Goal: Communication & Community: Participate in discussion

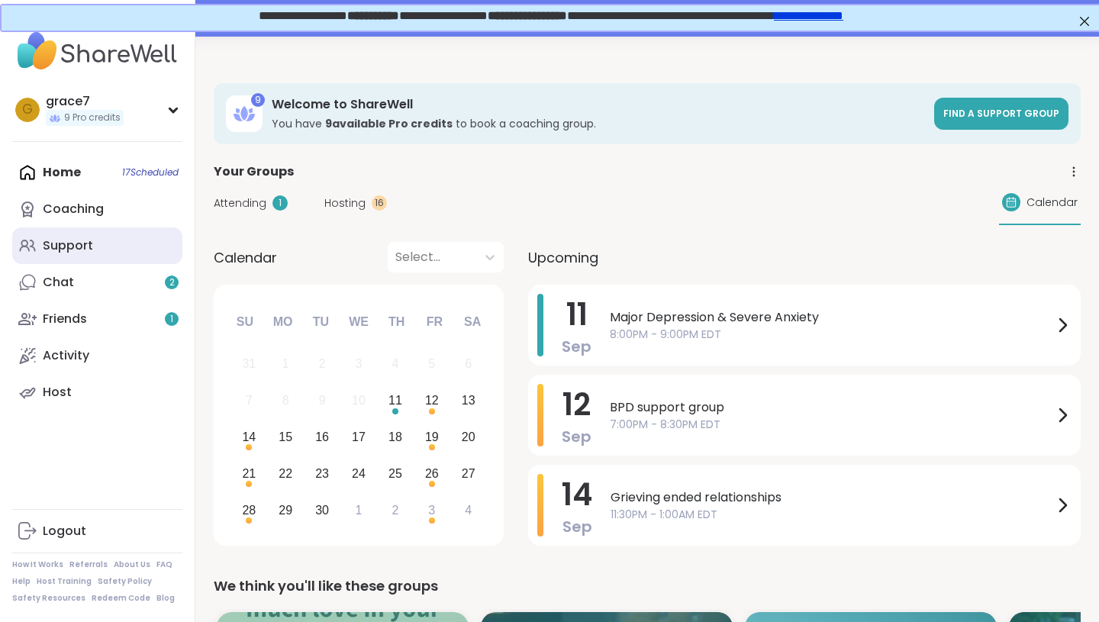
click at [143, 241] on link "Support" at bounding box center [97, 245] width 170 height 37
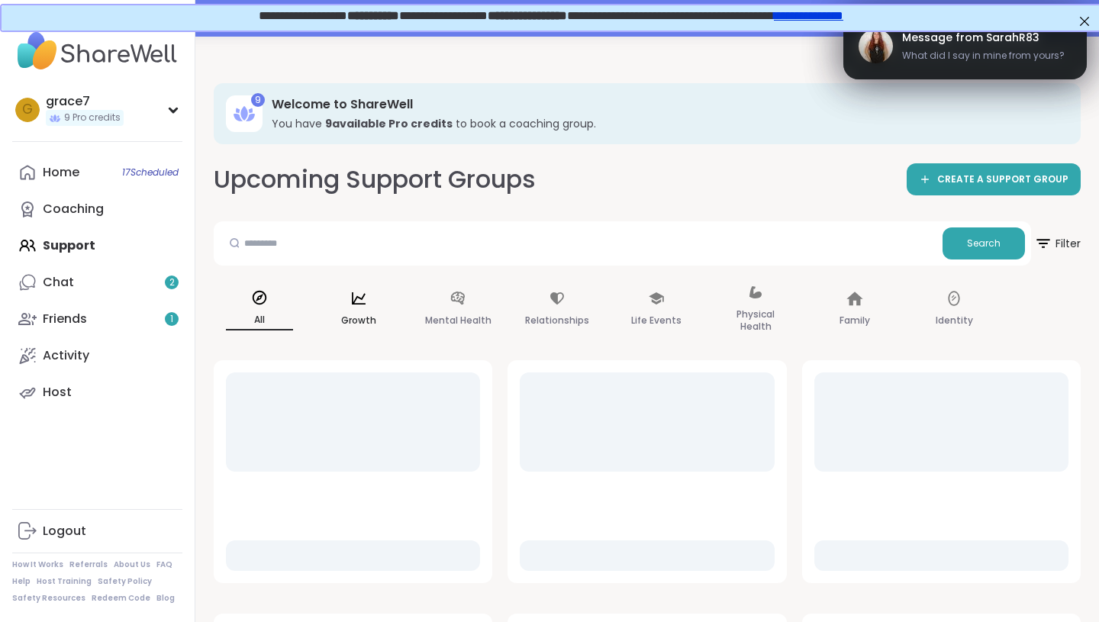
scroll to position [23, 0]
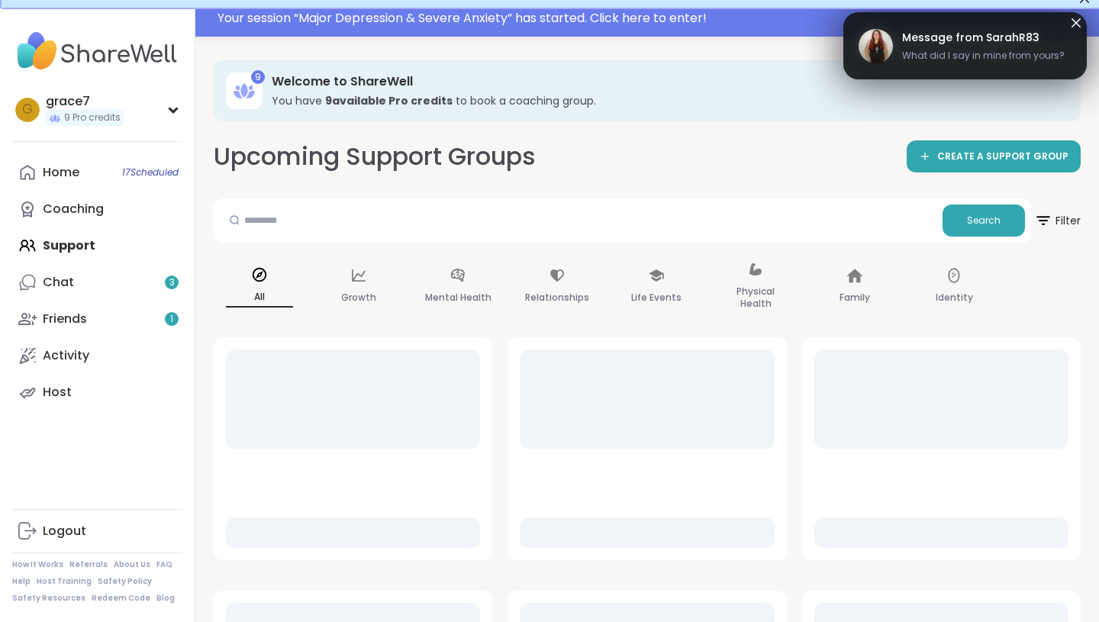
click at [1079, 23] on icon at bounding box center [1076, 23] width 18 height 18
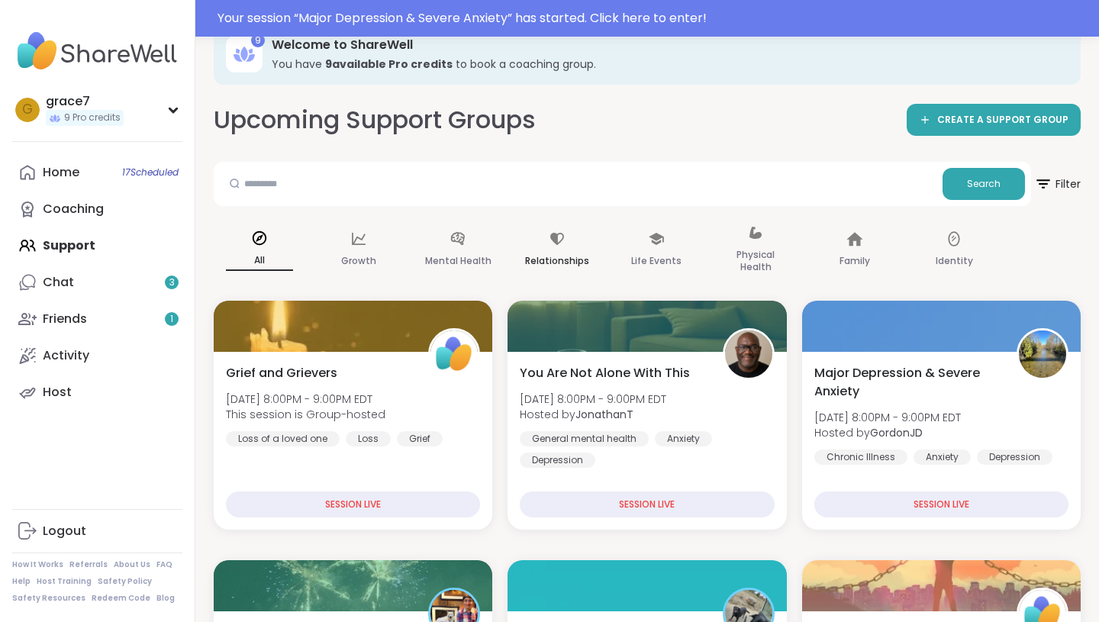
scroll to position [59, 0]
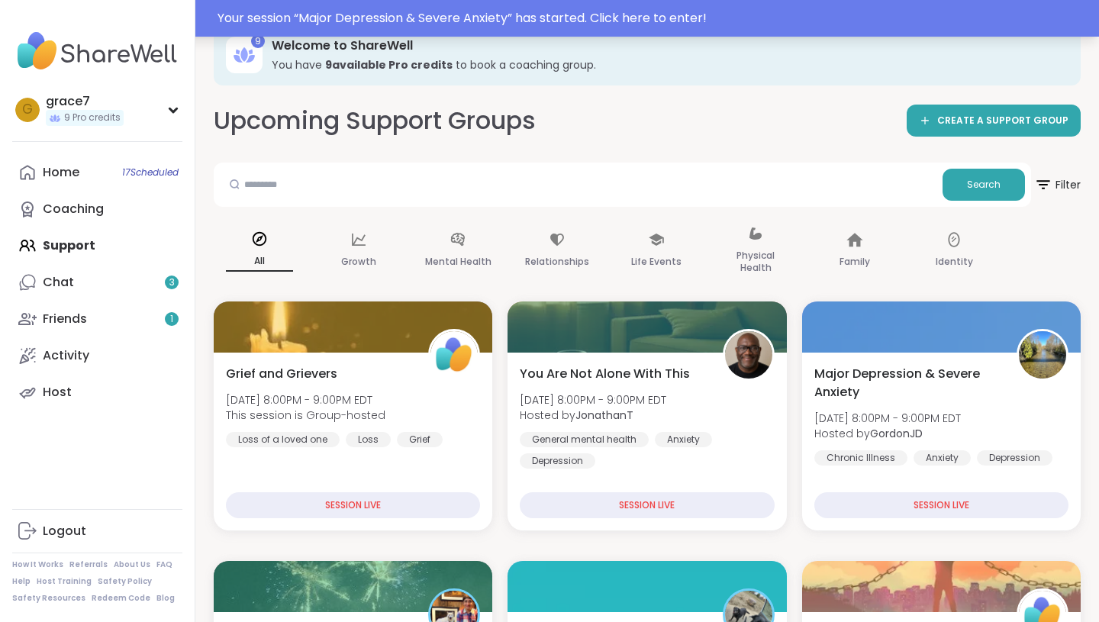
click at [654, 21] on div "Your session “ Major Depression & Severe Anxiety ” has started. Click here to e…" at bounding box center [654, 18] width 873 height 18
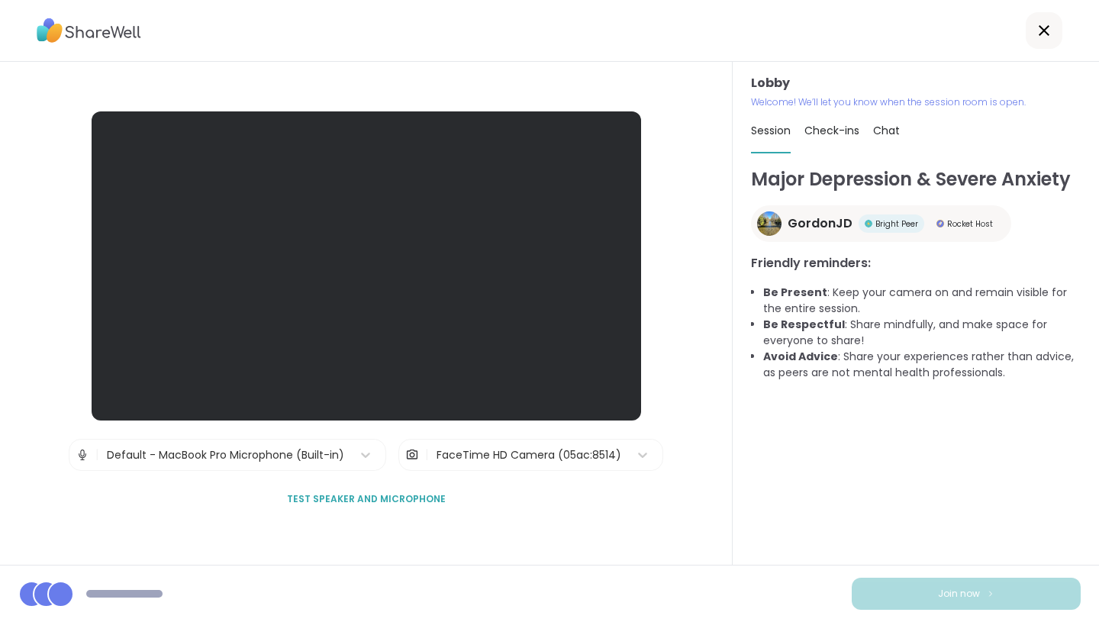
click at [798, 97] on p "Welcome! We’ll let you know when the session room is open." at bounding box center [916, 102] width 330 height 14
click at [835, 136] on span "Check-ins" at bounding box center [832, 130] width 55 height 15
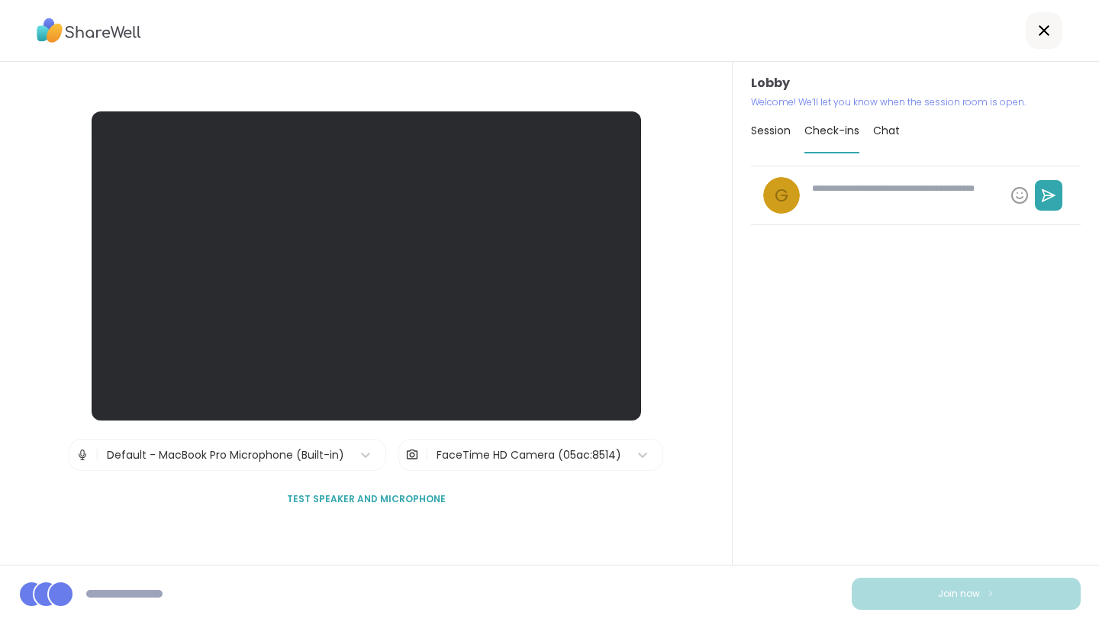
click at [763, 134] on span "Session" at bounding box center [771, 130] width 40 height 15
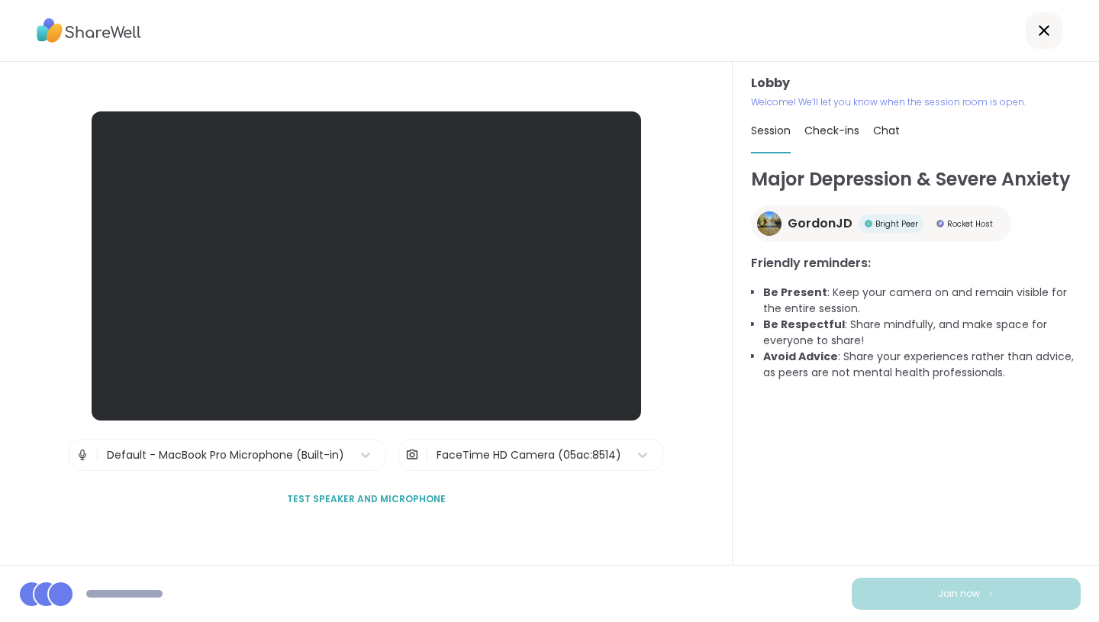
click at [818, 221] on span "GordonJD" at bounding box center [820, 224] width 65 height 18
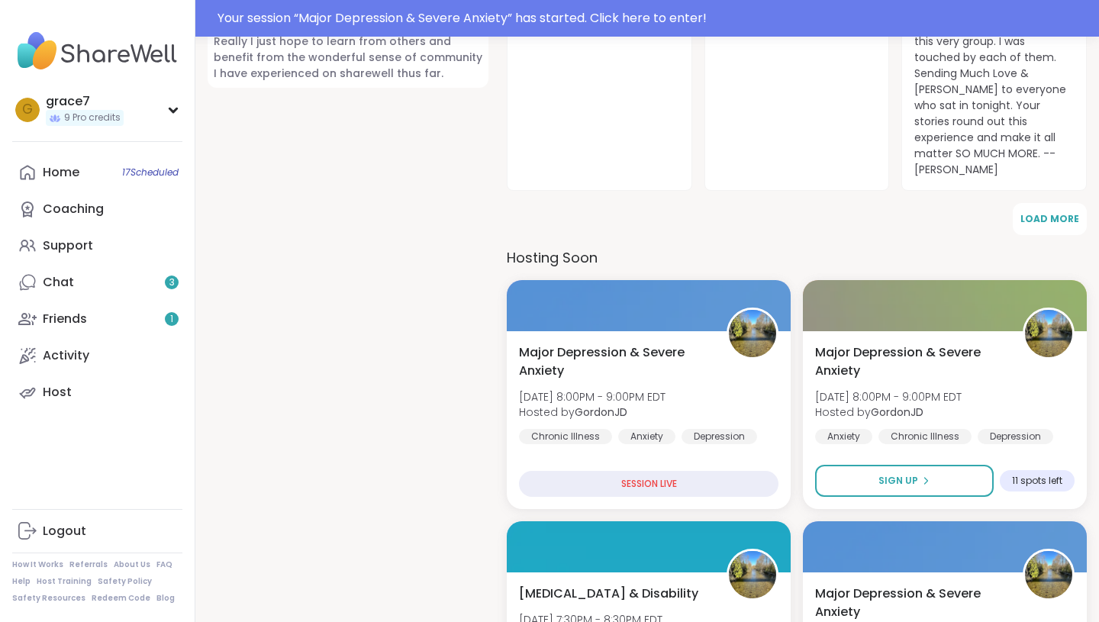
scroll to position [889, 0]
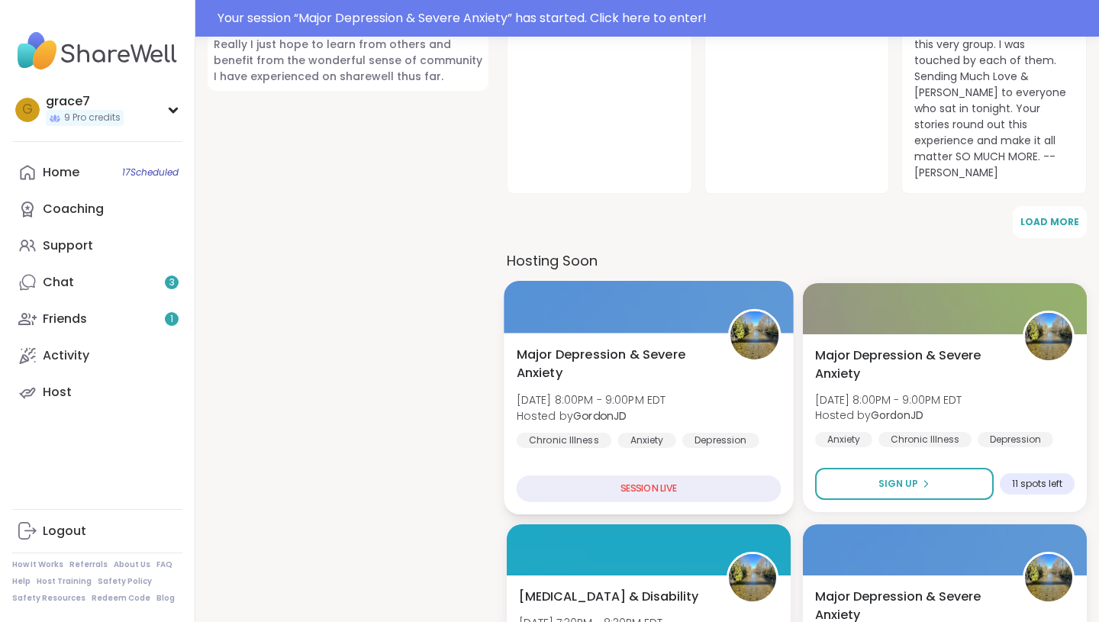
click at [563, 346] on span "Major Depression & Severe Anxiety" at bounding box center [614, 364] width 195 height 37
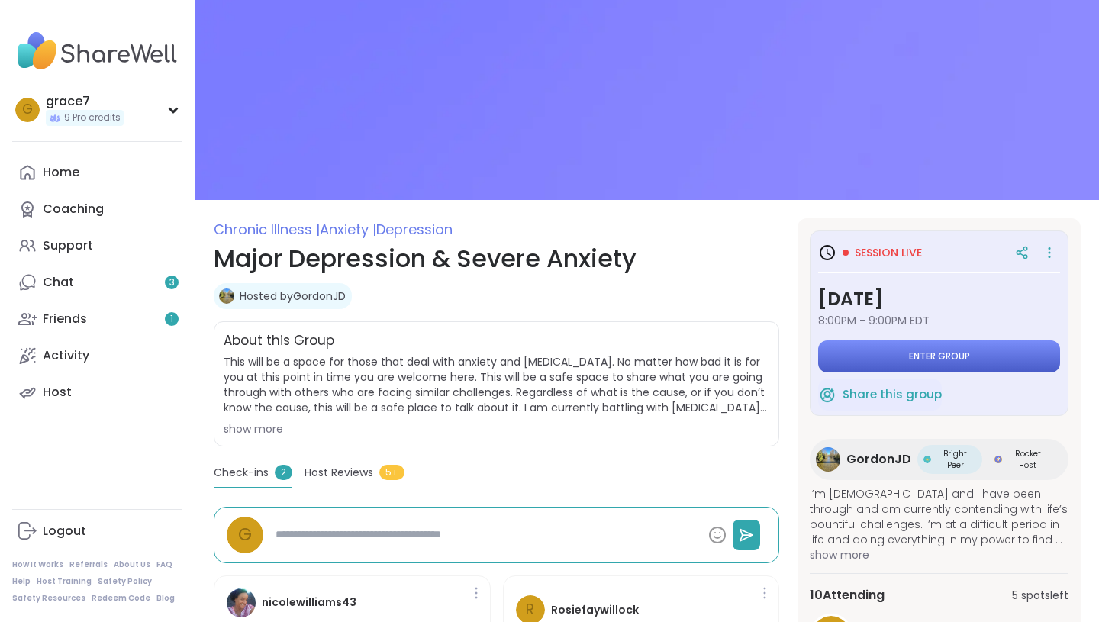
click at [909, 357] on span "Enter group" at bounding box center [939, 356] width 61 height 12
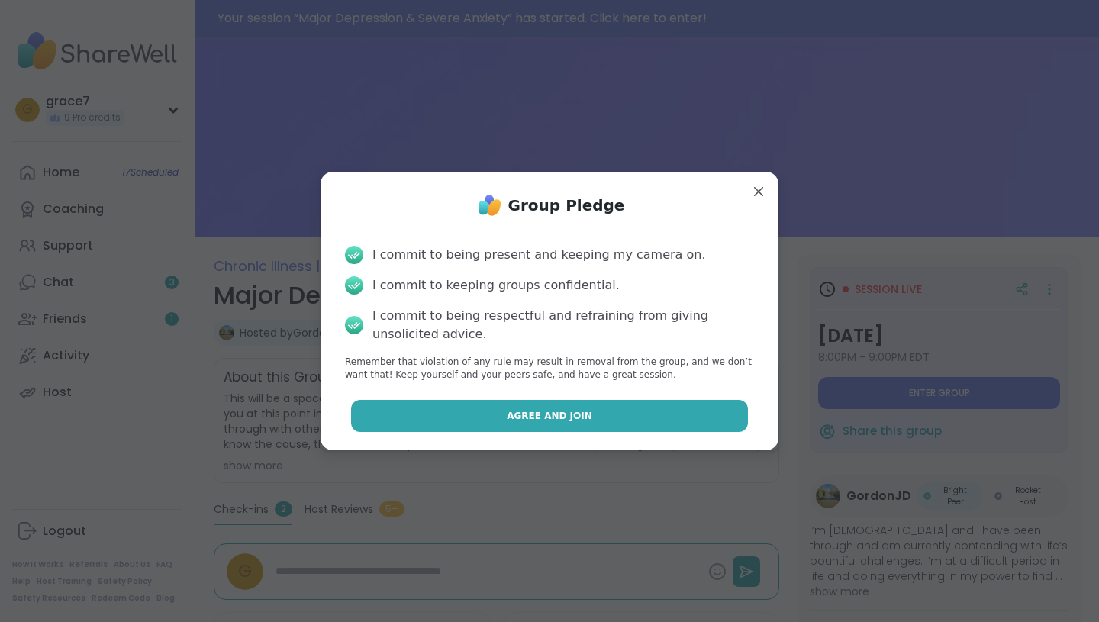
click at [625, 408] on button "Agree and Join" at bounding box center [550, 416] width 398 height 32
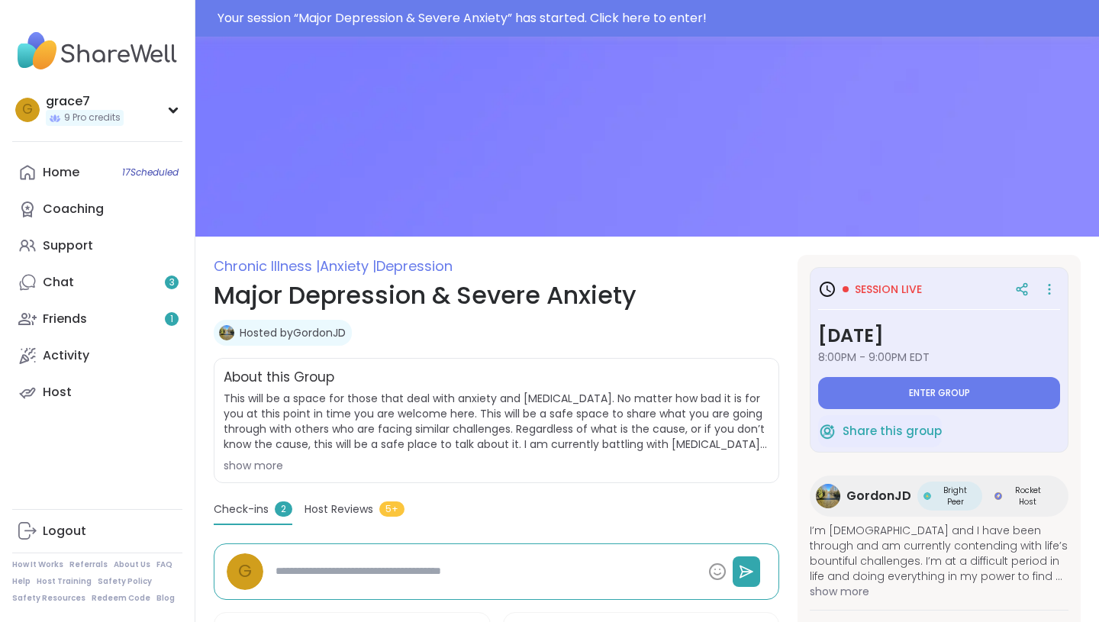
type textarea "*"
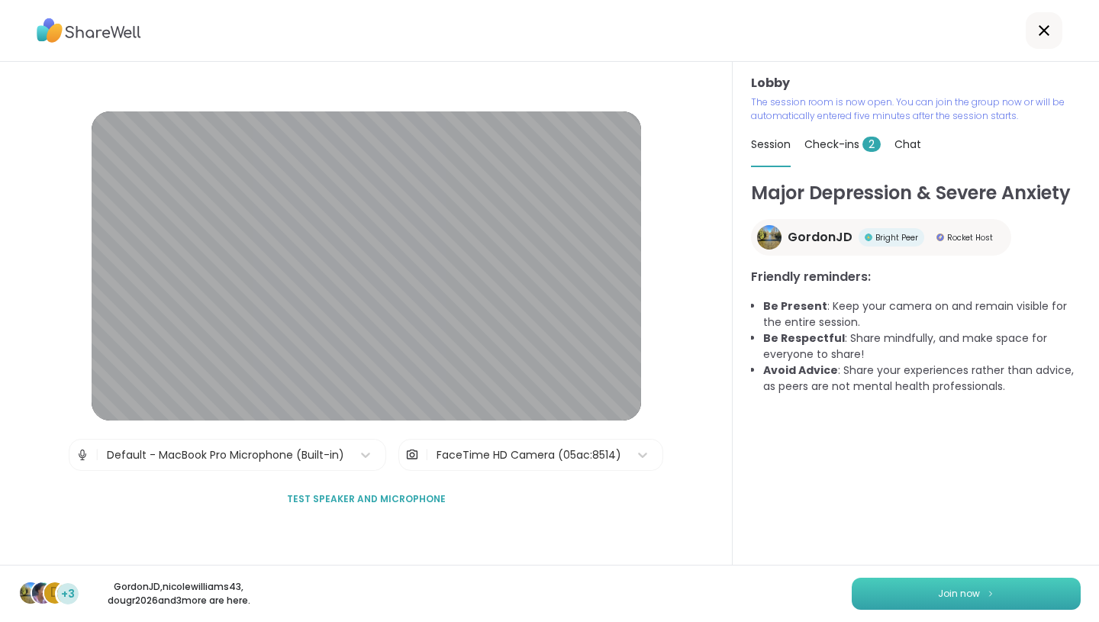
click at [879, 591] on button "Join now" at bounding box center [966, 594] width 229 height 32
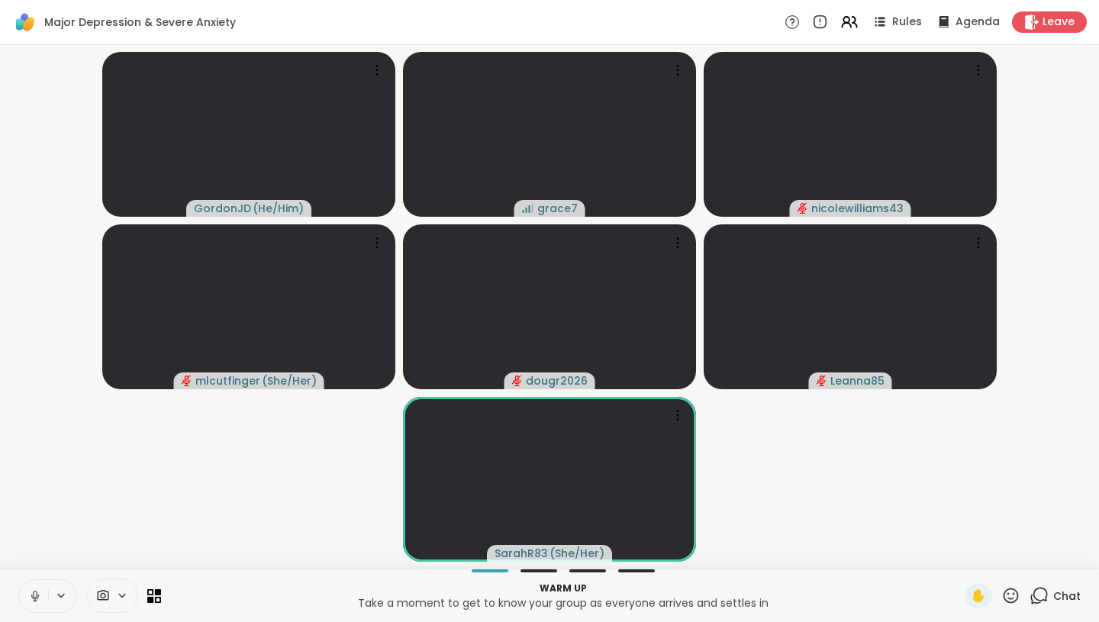
click at [27, 588] on button at bounding box center [33, 596] width 29 height 32
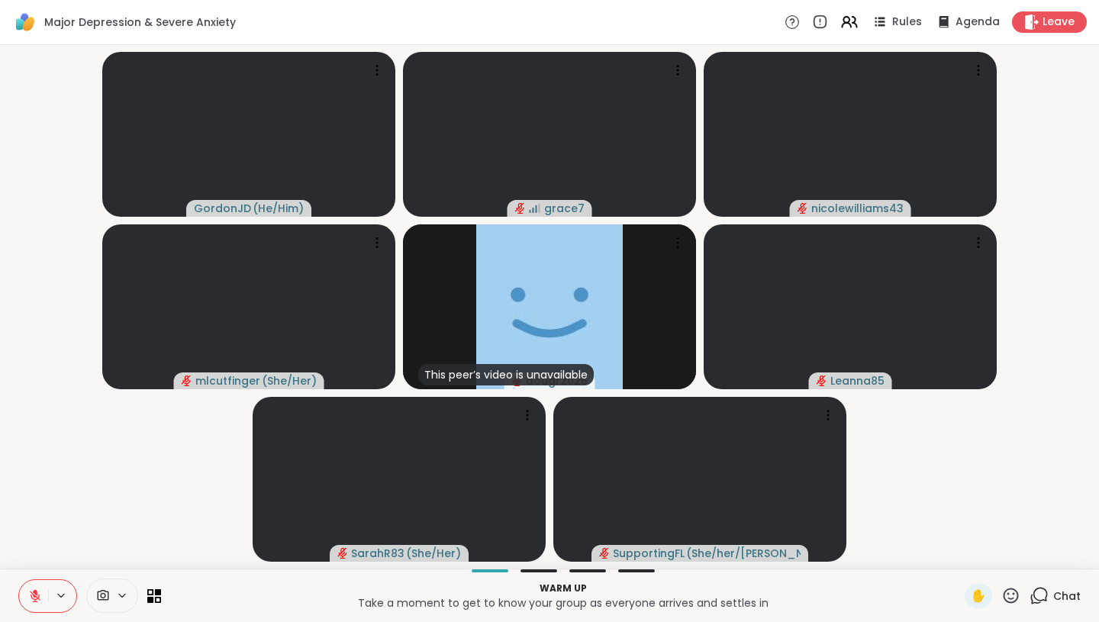
click at [155, 585] on div at bounding box center [89, 596] width 143 height 34
click at [155, 602] on icon at bounding box center [158, 599] width 7 height 7
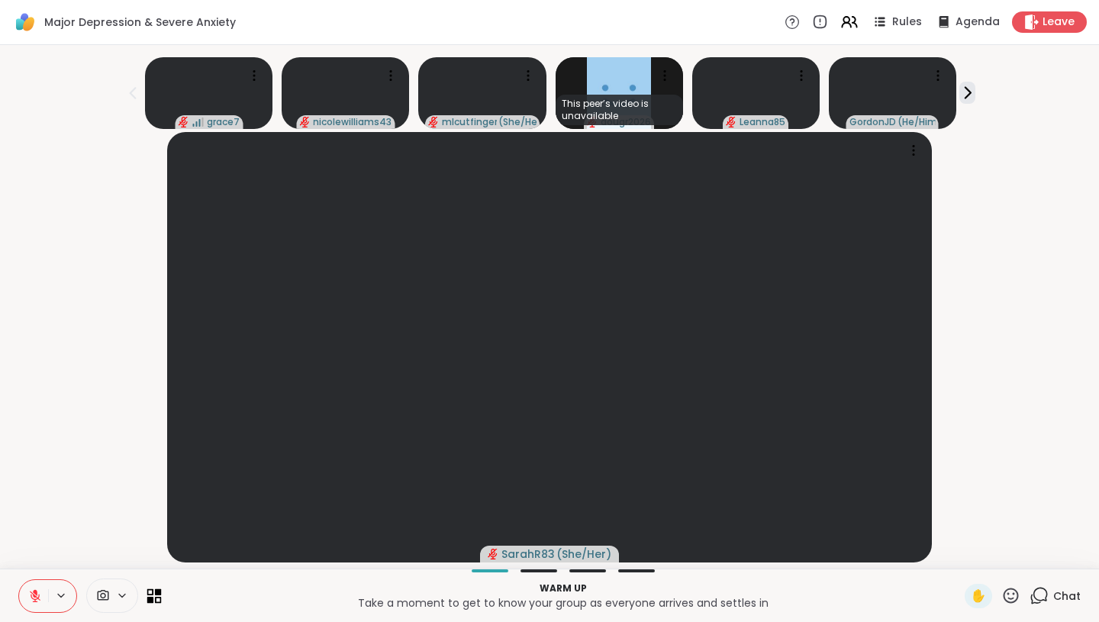
click at [155, 602] on icon at bounding box center [158, 599] width 7 height 7
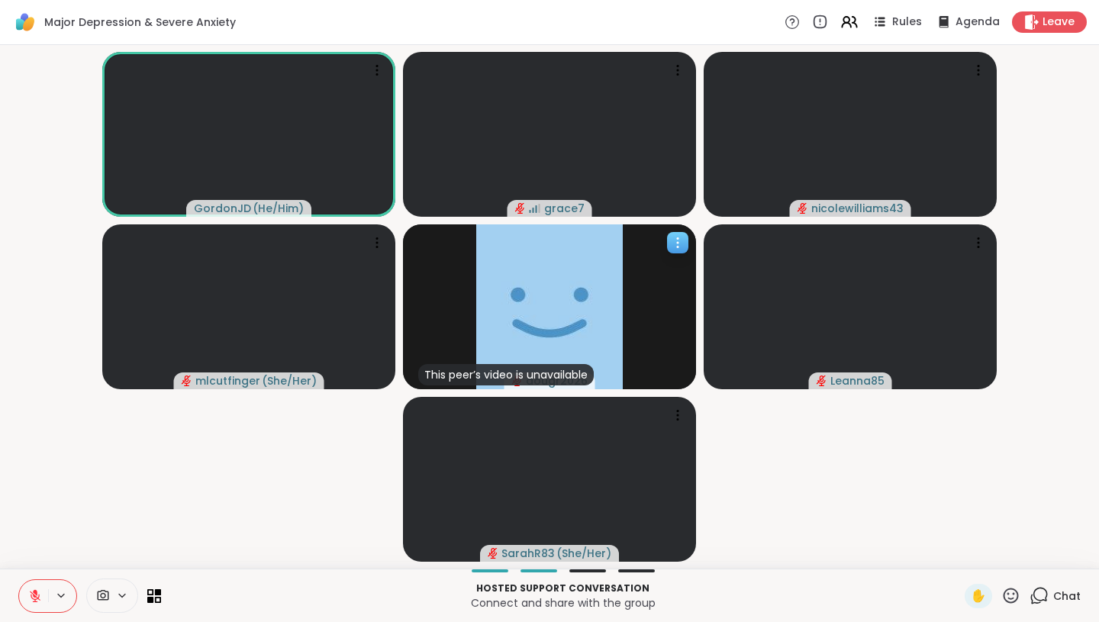
click at [681, 243] on icon at bounding box center [677, 242] width 15 height 15
click at [660, 256] on div "View Profile" at bounding box center [623, 255] width 115 height 24
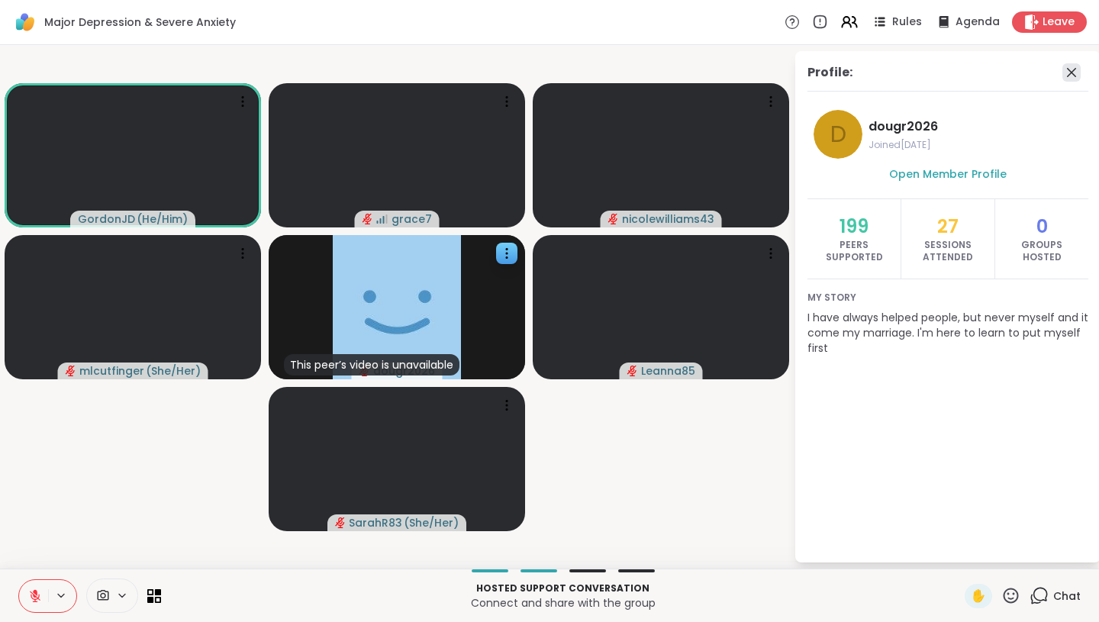
click at [1077, 73] on icon at bounding box center [1072, 72] width 18 height 18
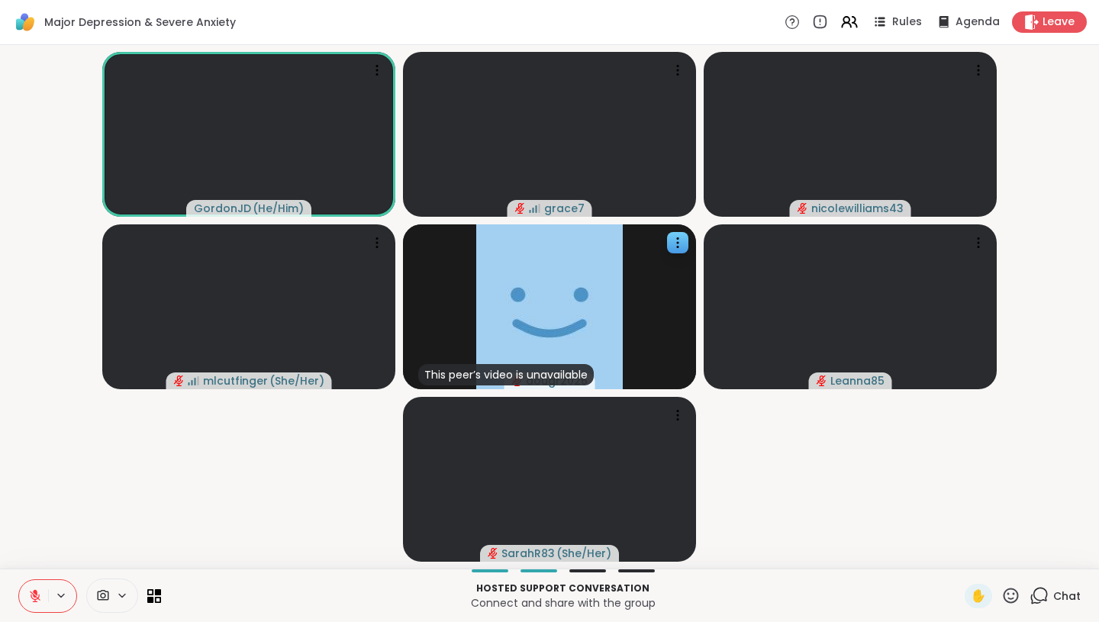
click at [1021, 594] on icon at bounding box center [1011, 595] width 19 height 19
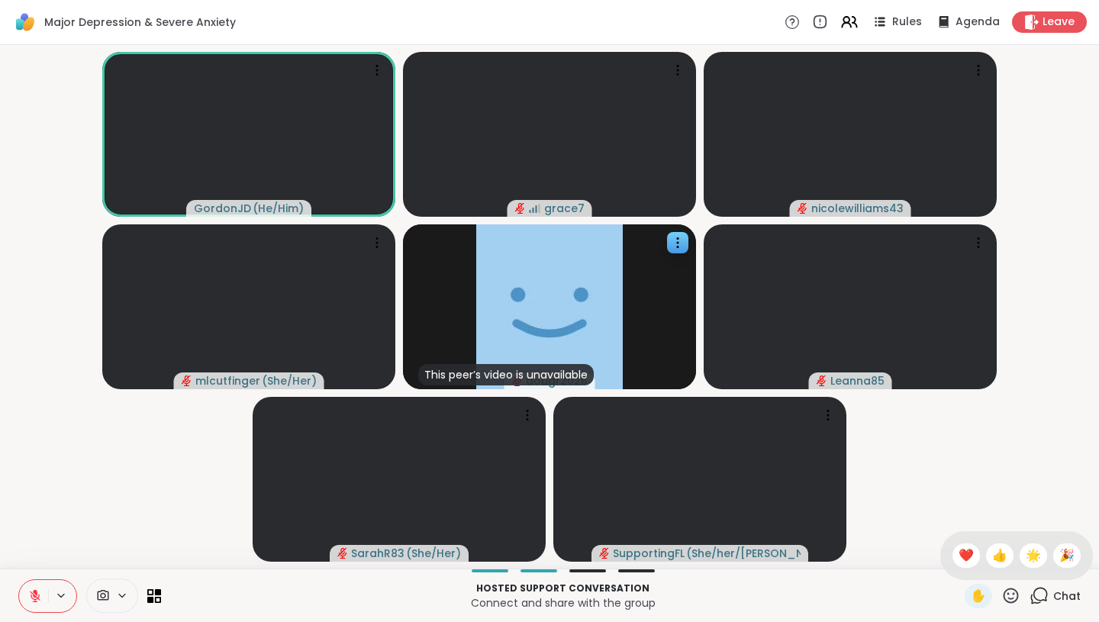
click at [933, 460] on video-player-container "GordonJD ( He/Him ) grace7 nicolewilliams43 mlcutfinger ( She/Her ) This peer’s…" at bounding box center [549, 306] width 1081 height 511
click at [1016, 592] on icon at bounding box center [1011, 595] width 19 height 19
click at [1036, 459] on video-player-container "GordonJD ( He/Him ) grace7 nicolewilliams43 mlcutfinger ( She/Her ) This peer’s…" at bounding box center [549, 306] width 1081 height 511
click at [1006, 585] on div "✋" at bounding box center [993, 596] width 56 height 24
click at [1008, 588] on icon at bounding box center [1011, 595] width 19 height 19
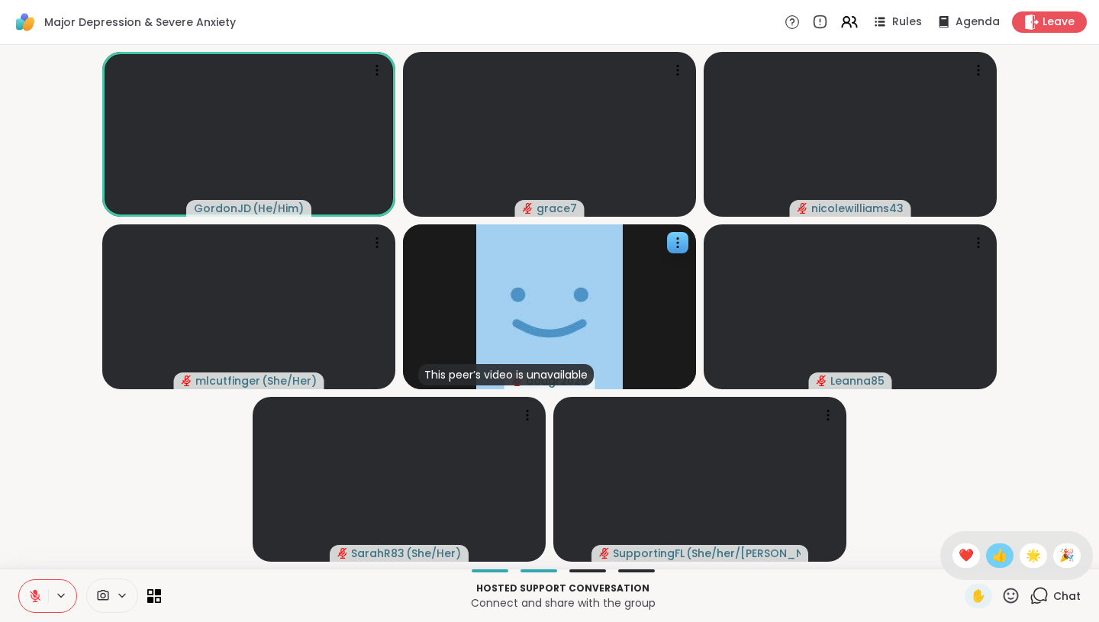
click at [1001, 561] on div "👍" at bounding box center [999, 556] width 27 height 24
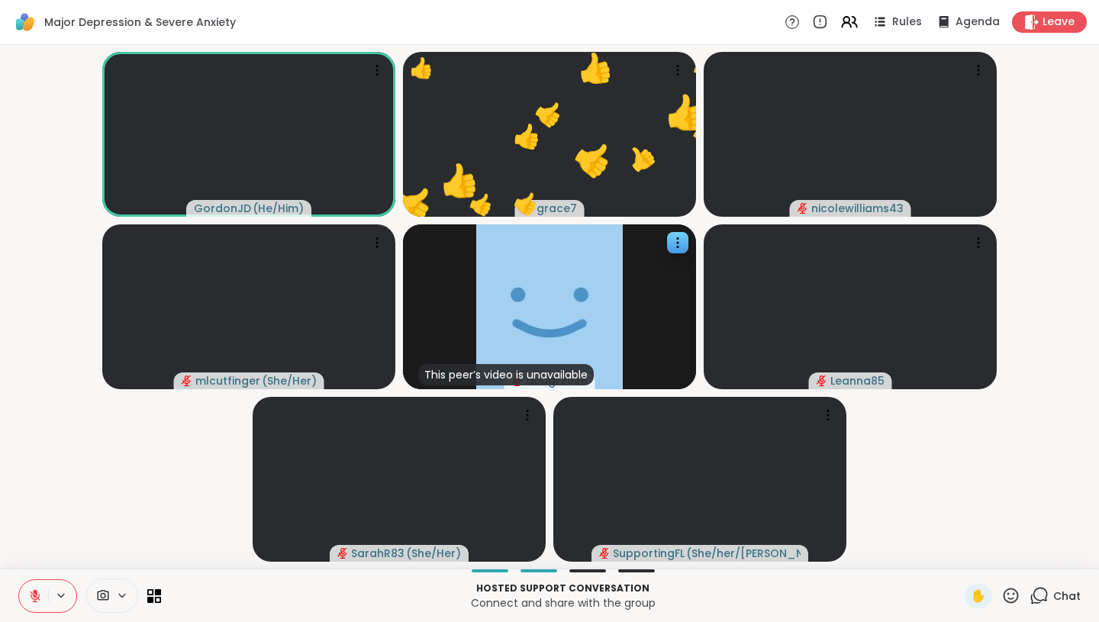
click at [1014, 464] on video-player-container "GordonJD ( He/Him ) 👍 grace7 👍 👍 👍 👍 👍 👍 👍 👍 👍 👍 👍 👍 👍 👍 👍 👍 nicolewilliams43 m…" at bounding box center [549, 306] width 1081 height 511
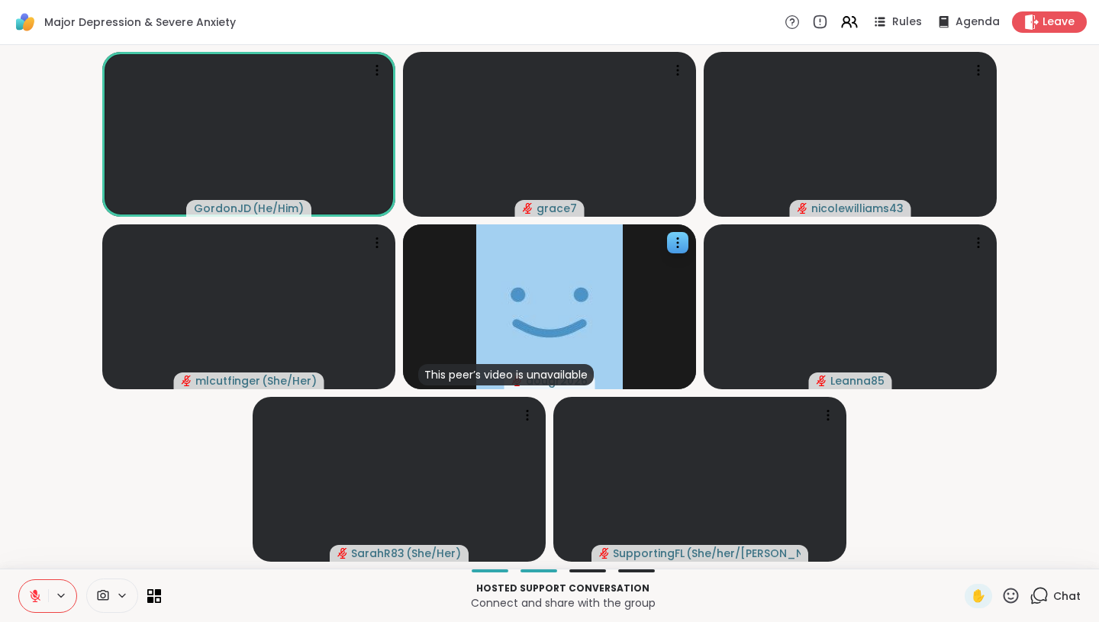
click at [1065, 285] on video-player-container "GordonJD ( He/Him ) grace7 nicolewilliams43 mlcutfinger ( She/Her ) This peer’s…" at bounding box center [549, 306] width 1081 height 511
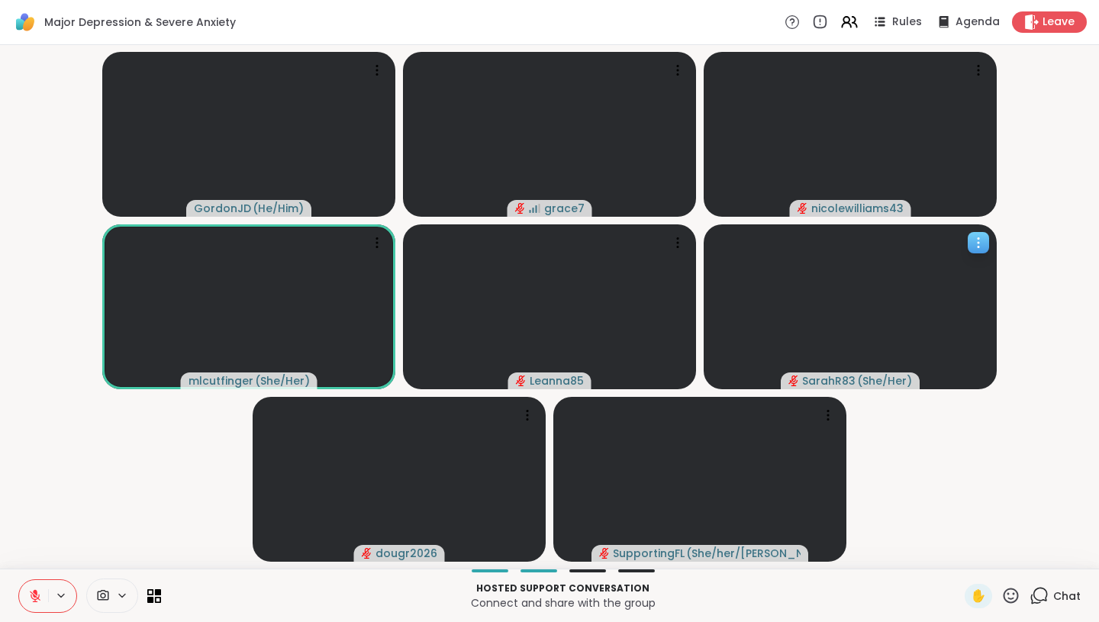
click at [980, 242] on icon at bounding box center [978, 242] width 15 height 15
click at [1043, 330] on video-player-container "GordonJD ( He/Him ) grace7 nicolewilliams43 mlcutfinger ( She/Her ) Leanna85 Sa…" at bounding box center [549, 306] width 1081 height 511
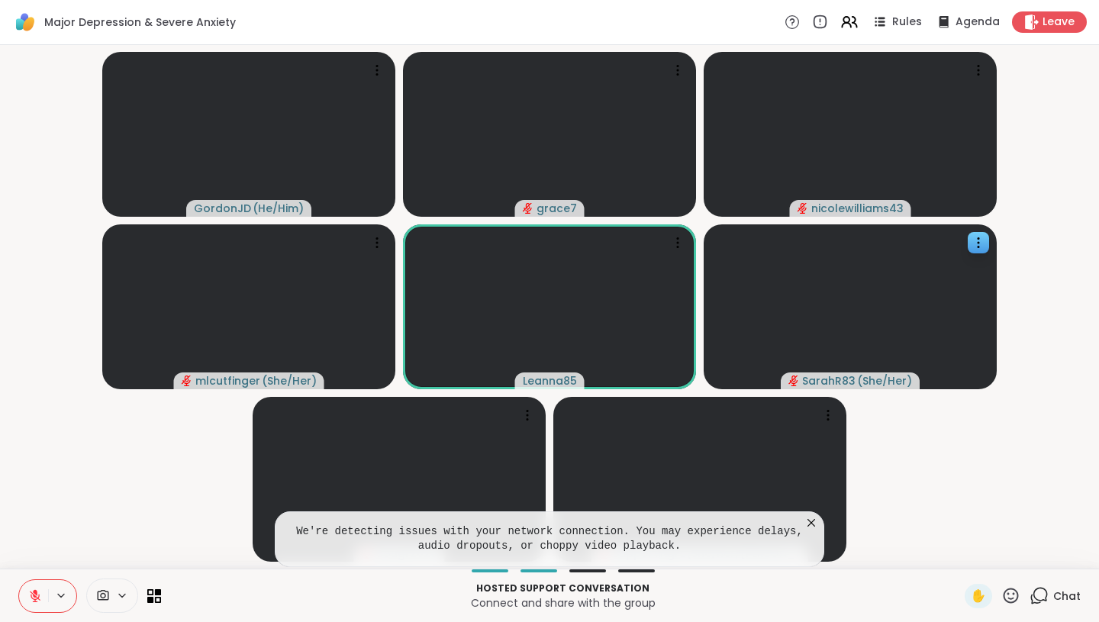
click at [815, 524] on icon at bounding box center [811, 522] width 15 height 15
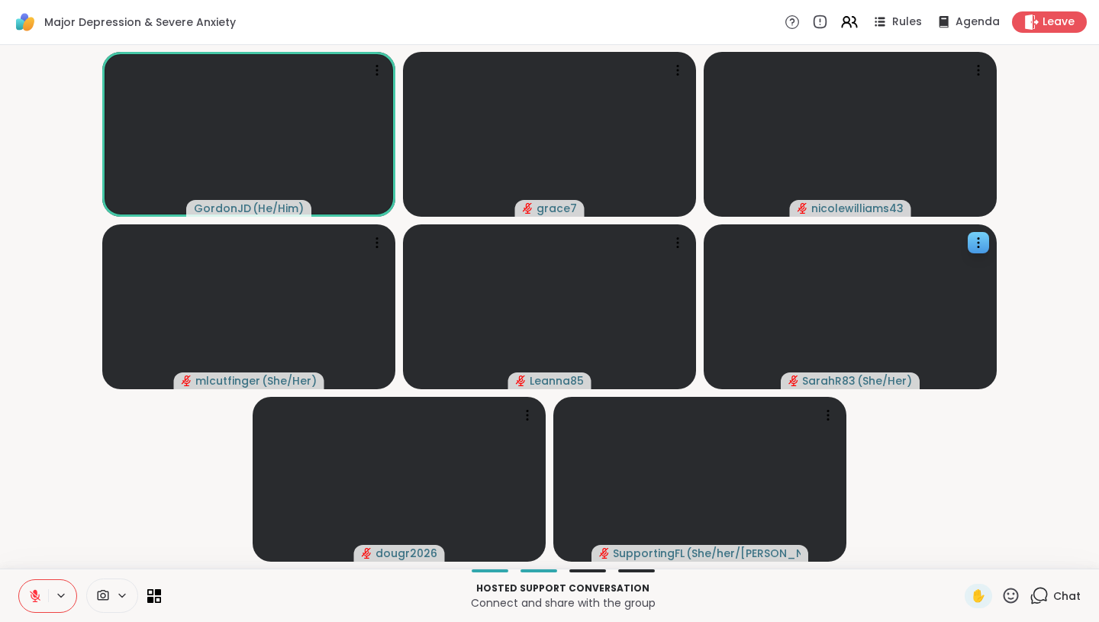
click at [37, 604] on button at bounding box center [33, 596] width 29 height 32
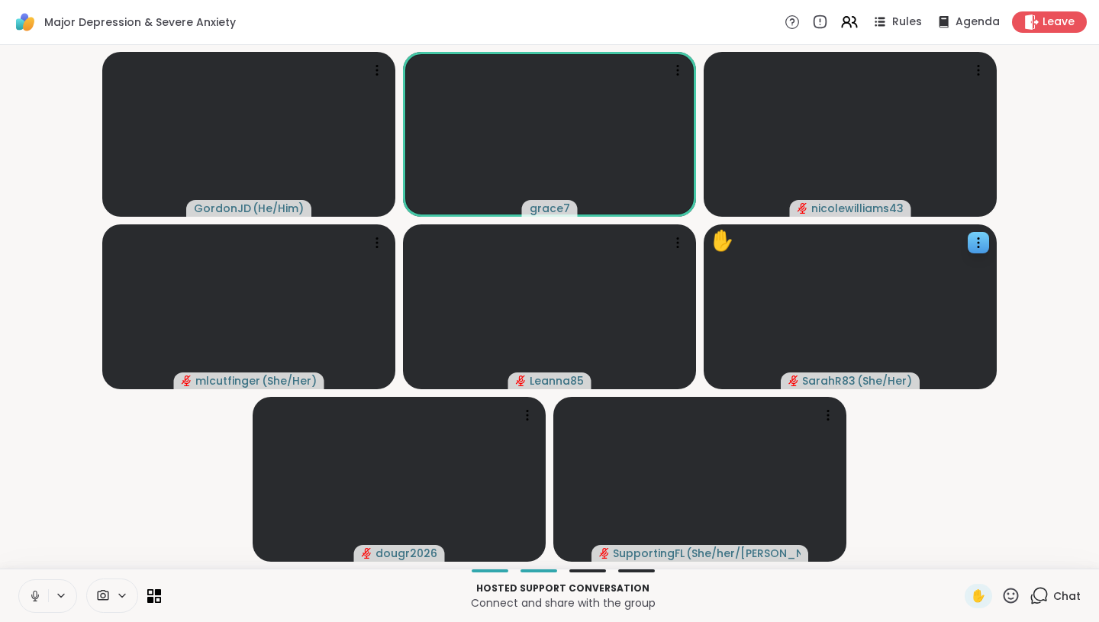
click at [36, 590] on icon at bounding box center [35, 596] width 14 height 14
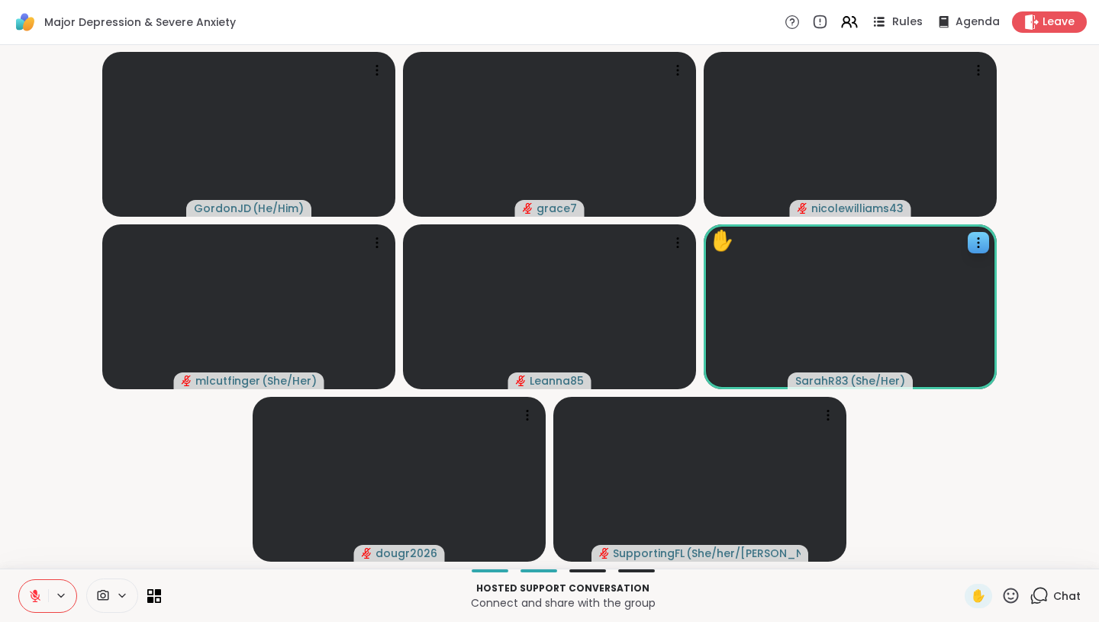
click at [882, 21] on icon at bounding box center [881, 22] width 8 height 2
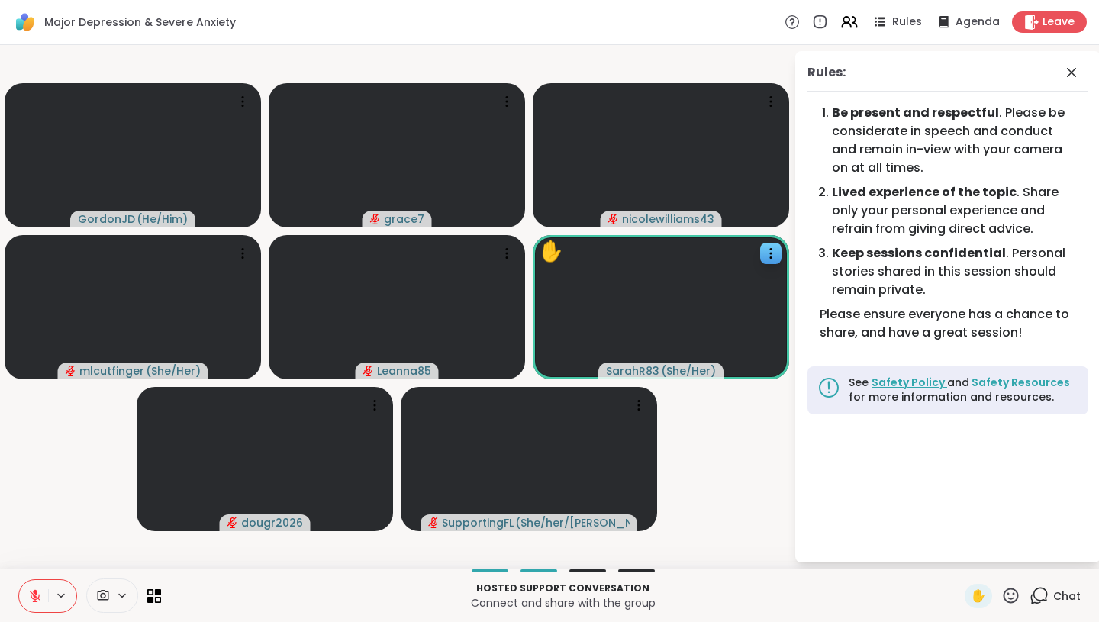
click at [918, 381] on link "Safety Policy" at bounding box center [910, 382] width 76 height 15
click at [1074, 70] on icon at bounding box center [1071, 72] width 9 height 9
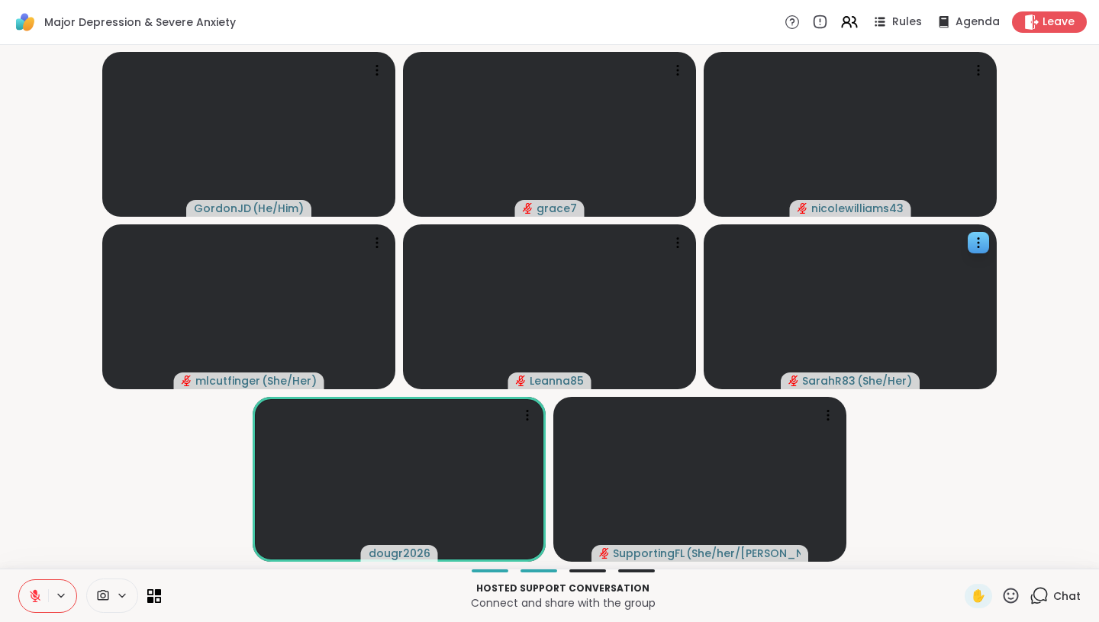
click at [1037, 593] on icon at bounding box center [1039, 595] width 19 height 19
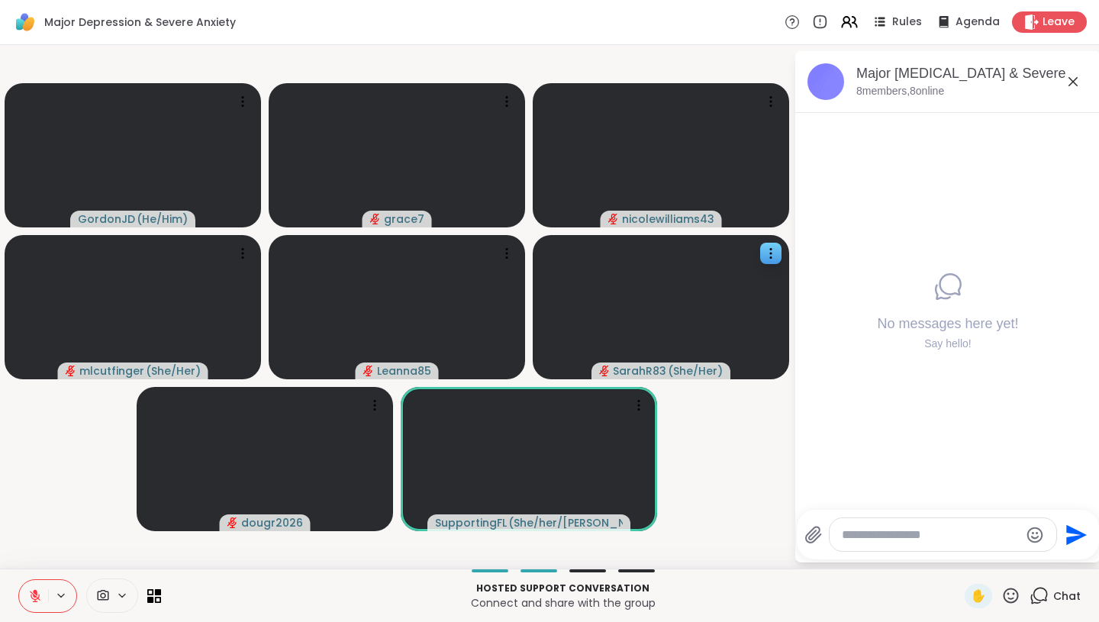
click at [924, 535] on textarea "Type your message" at bounding box center [931, 534] width 178 height 15
paste textarea "**********"
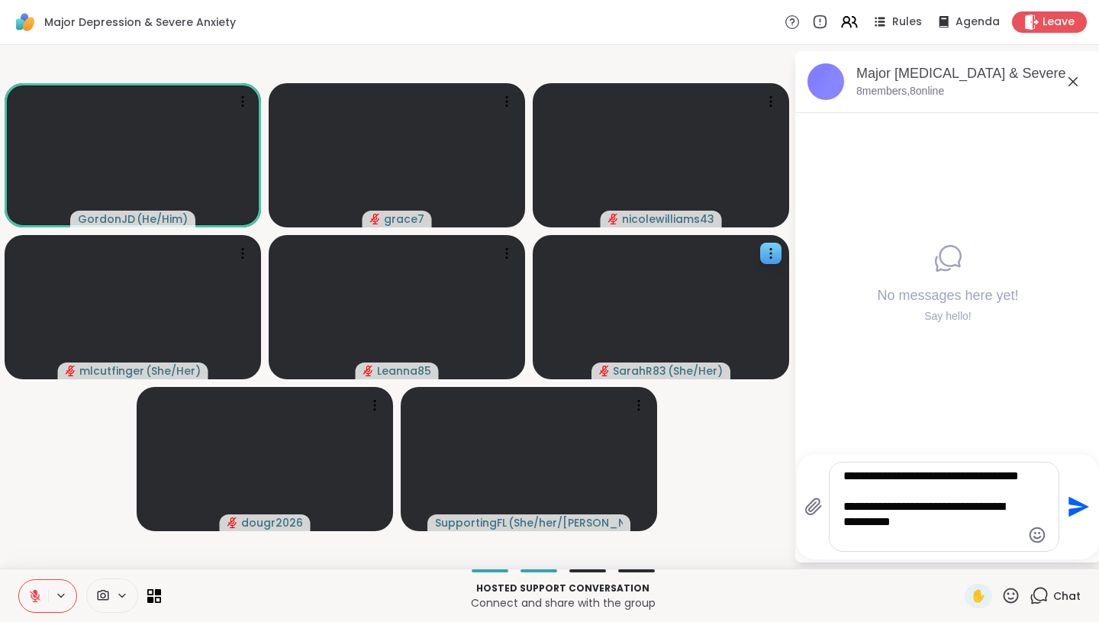
type textarea "**********"
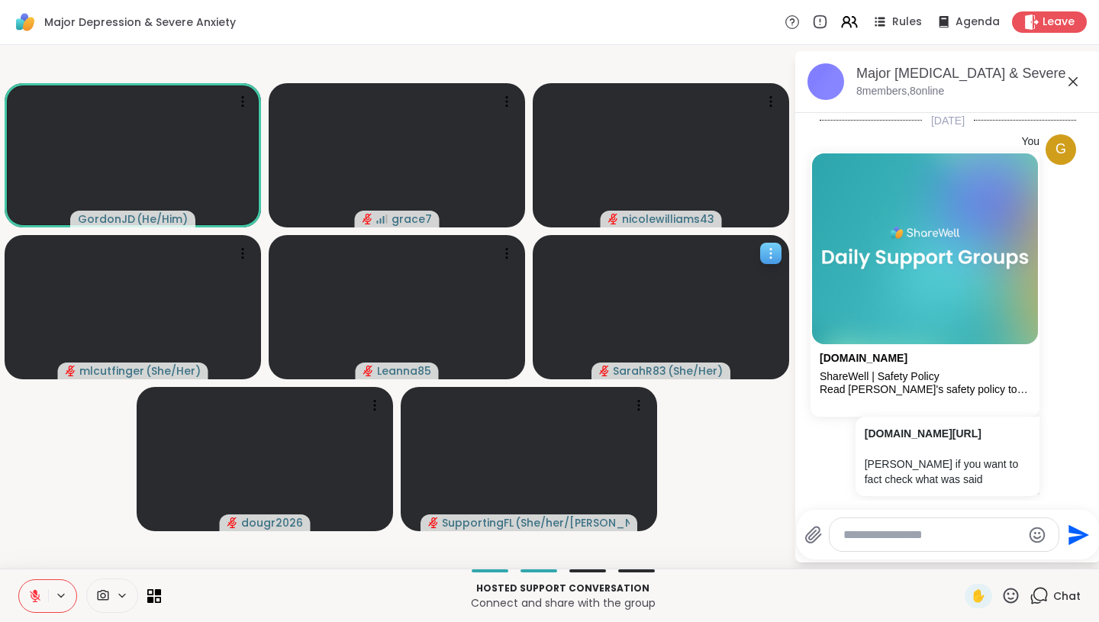
click at [766, 249] on icon at bounding box center [770, 253] width 15 height 15
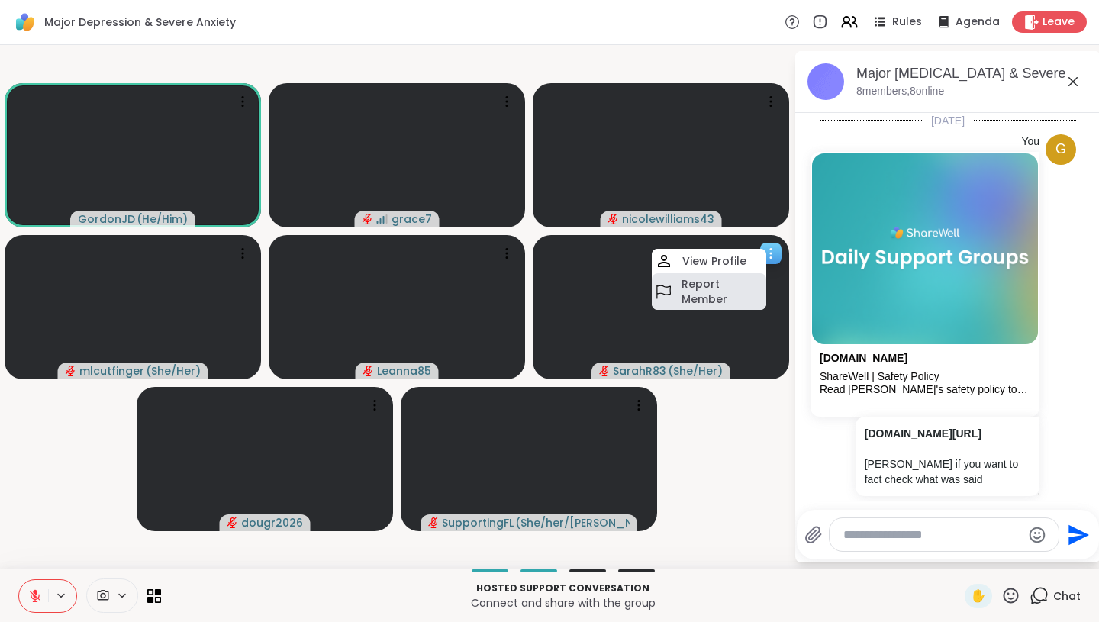
click at [721, 301] on h4 "Report Member" at bounding box center [723, 291] width 82 height 31
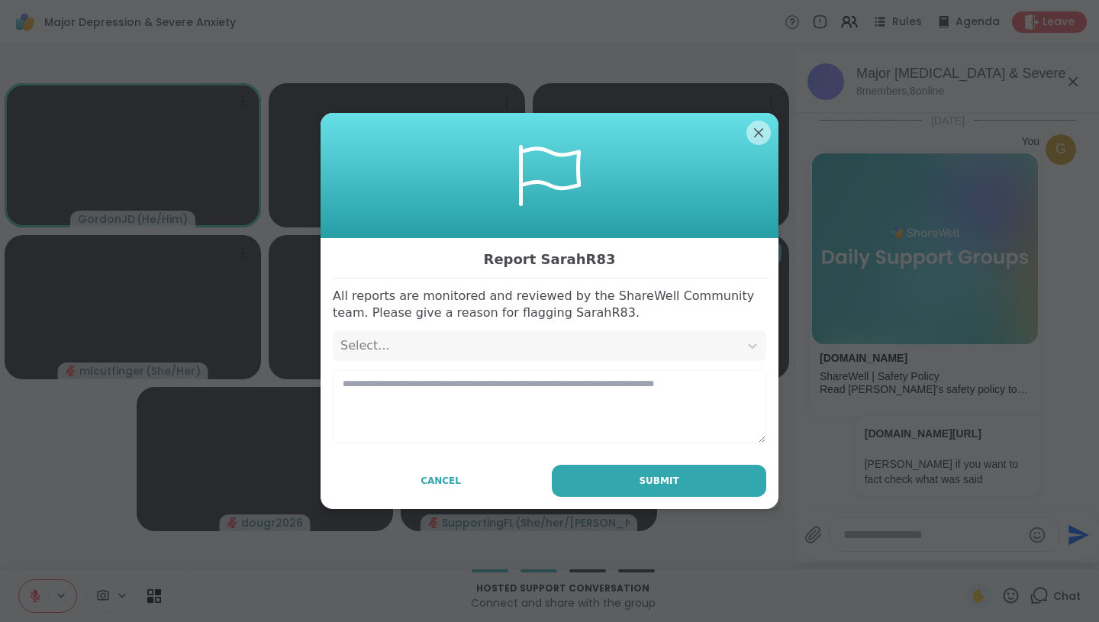
click at [663, 328] on div "Report SarahR83 All reports are monitored and reviewed by the ShareWell Communi…" at bounding box center [550, 374] width 458 height 272
click at [649, 342] on div "Select..." at bounding box center [535, 346] width 391 height 18
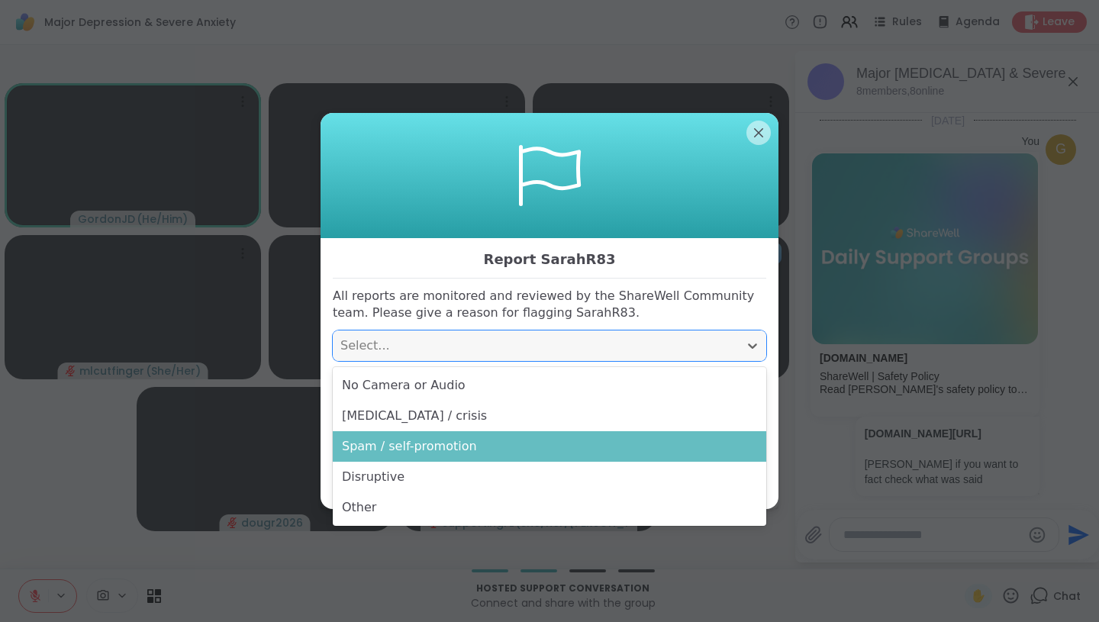
click at [492, 447] on div "Spam / self-promotion" at bounding box center [550, 446] width 434 height 31
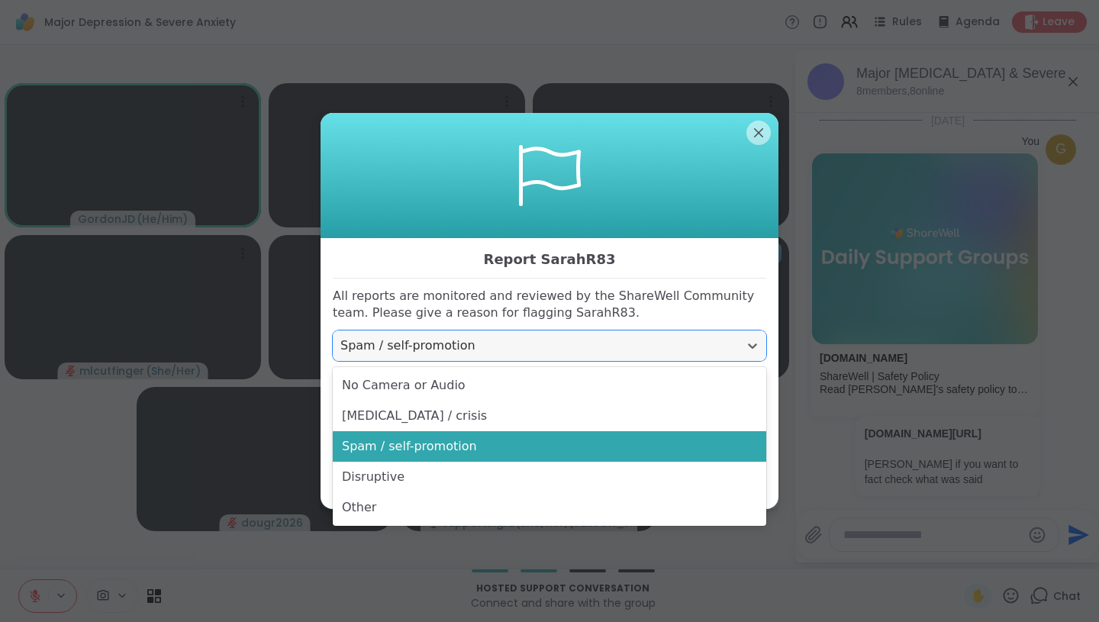
click at [555, 352] on div "Spam / self-promotion" at bounding box center [535, 346] width 391 height 18
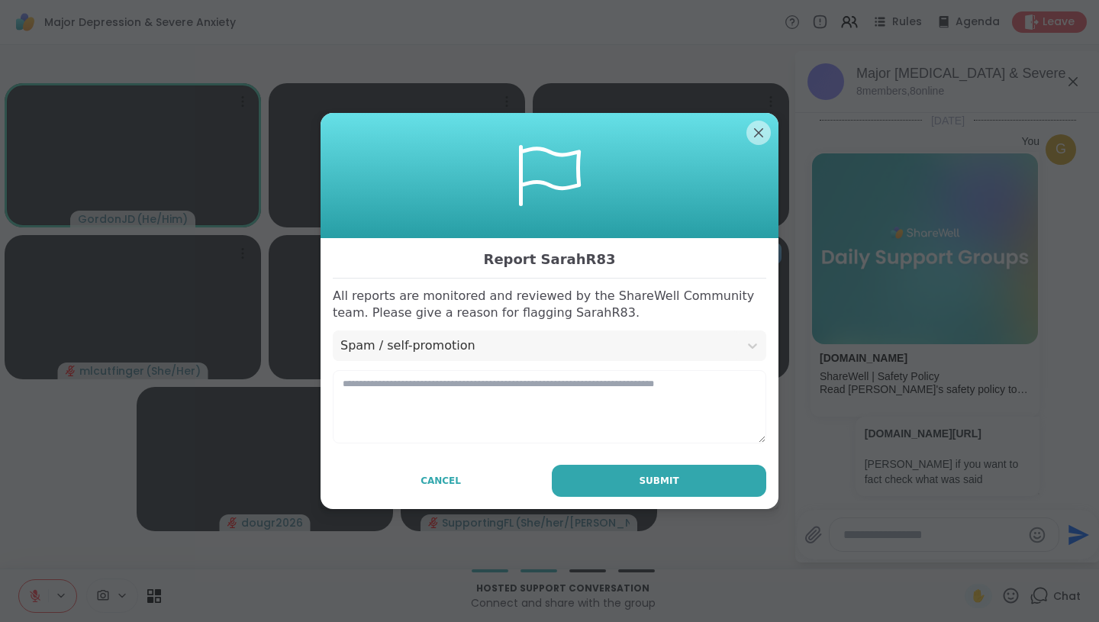
click at [660, 300] on p "All reports are monitored and reviewed by the ShareWell Community team. Please …" at bounding box center [550, 305] width 434 height 34
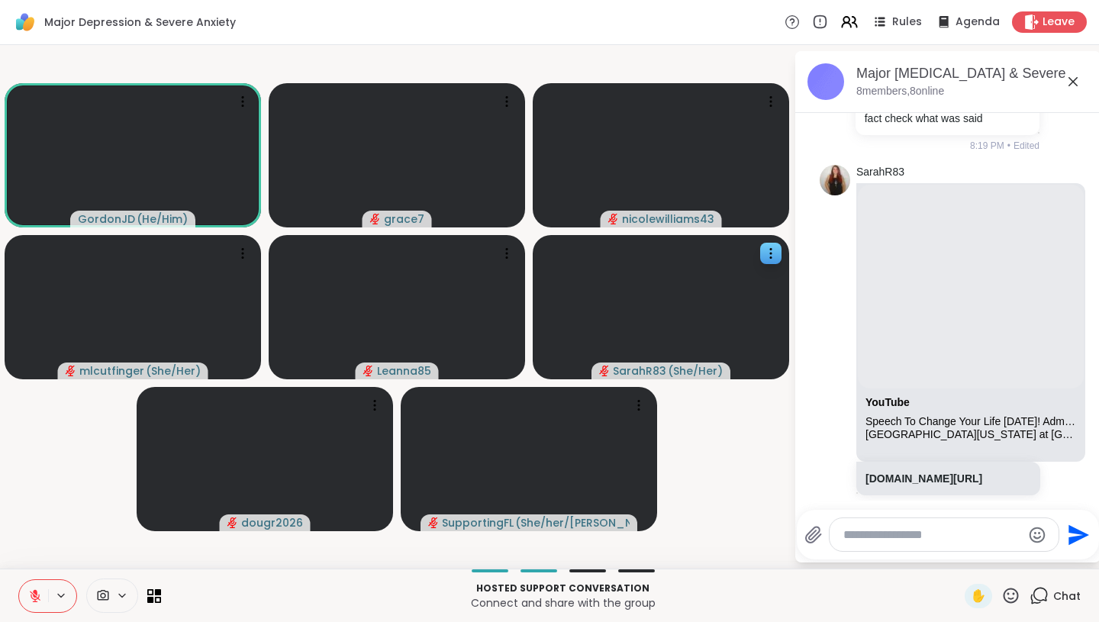
scroll to position [395, 0]
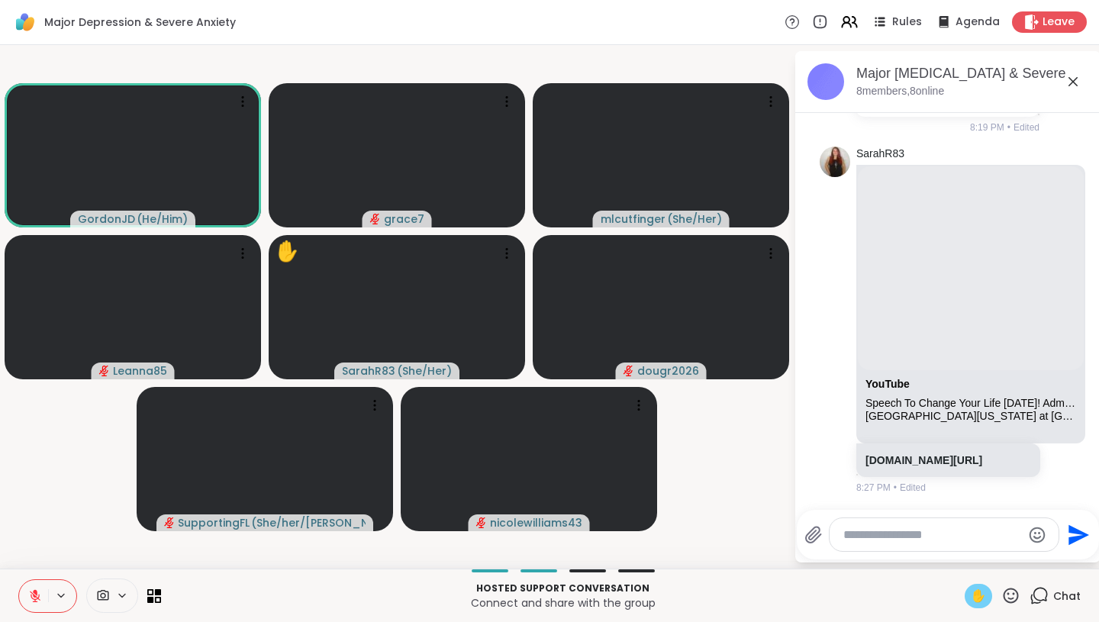
click at [982, 594] on span "✋" at bounding box center [978, 596] width 15 height 18
click at [36, 596] on icon at bounding box center [35, 596] width 14 height 14
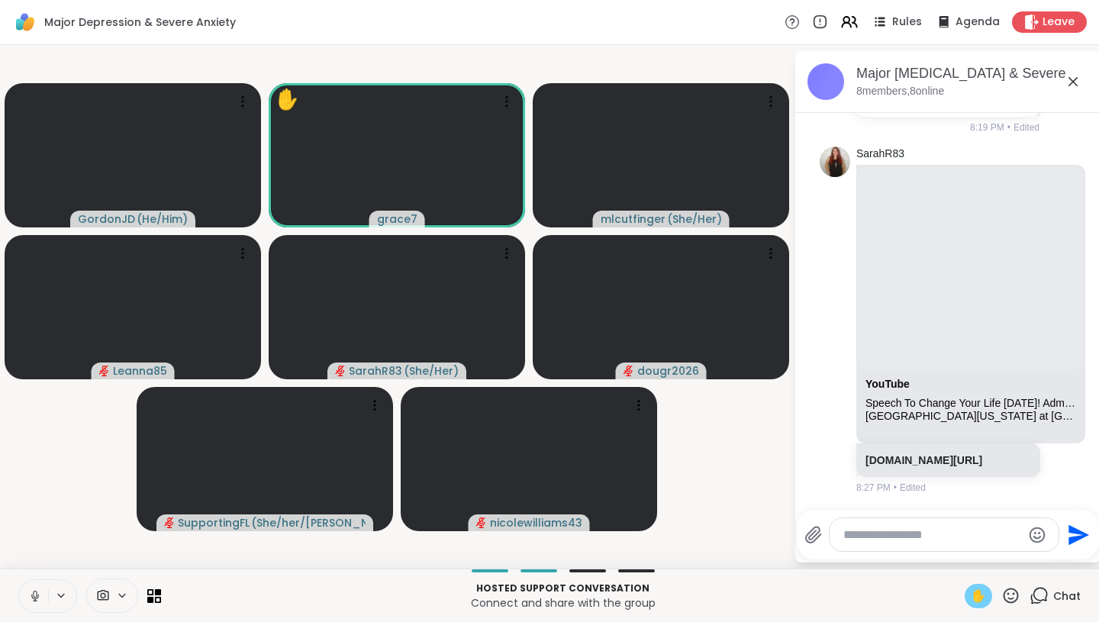
click at [34, 595] on icon at bounding box center [35, 596] width 14 height 14
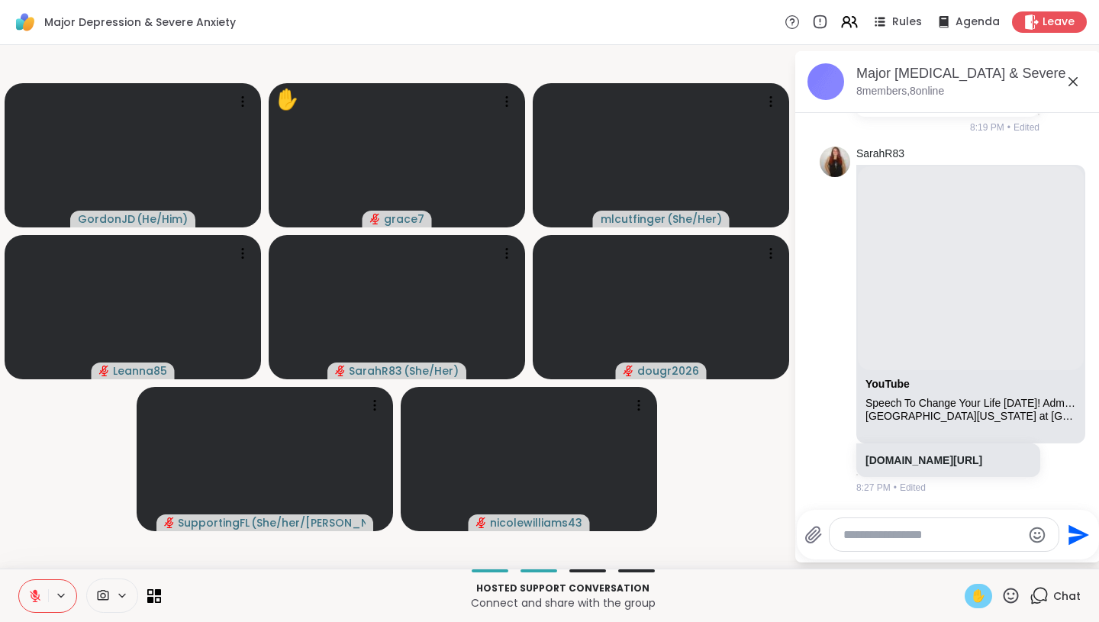
click at [983, 597] on span "✋" at bounding box center [978, 596] width 15 height 18
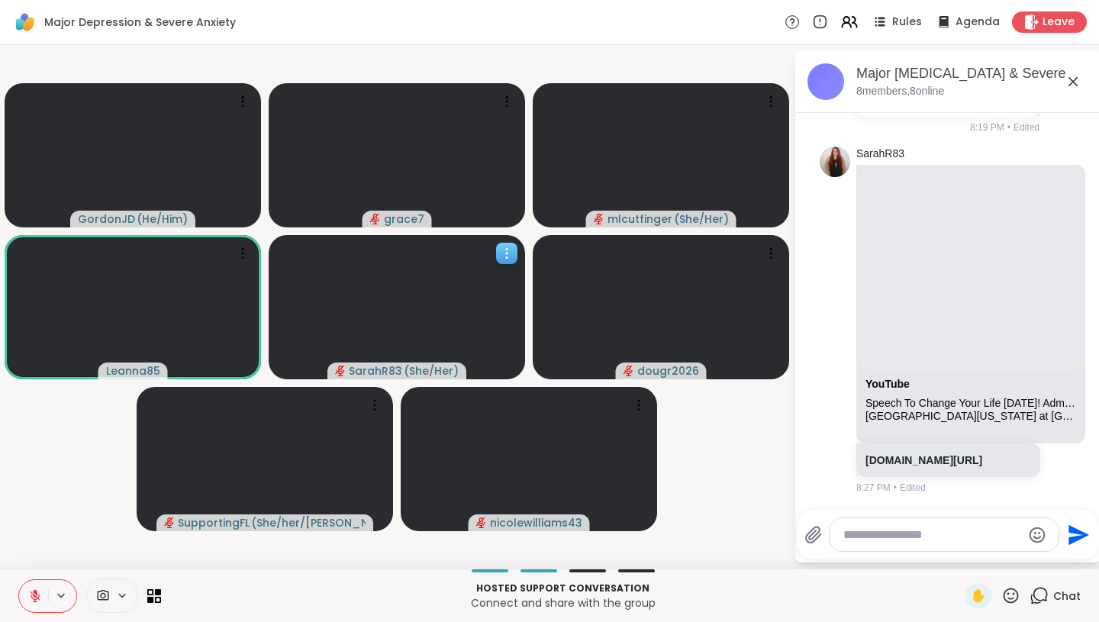
click at [512, 255] on icon at bounding box center [506, 253] width 15 height 15
click at [476, 289] on h4 "Report Member" at bounding box center [468, 297] width 82 height 31
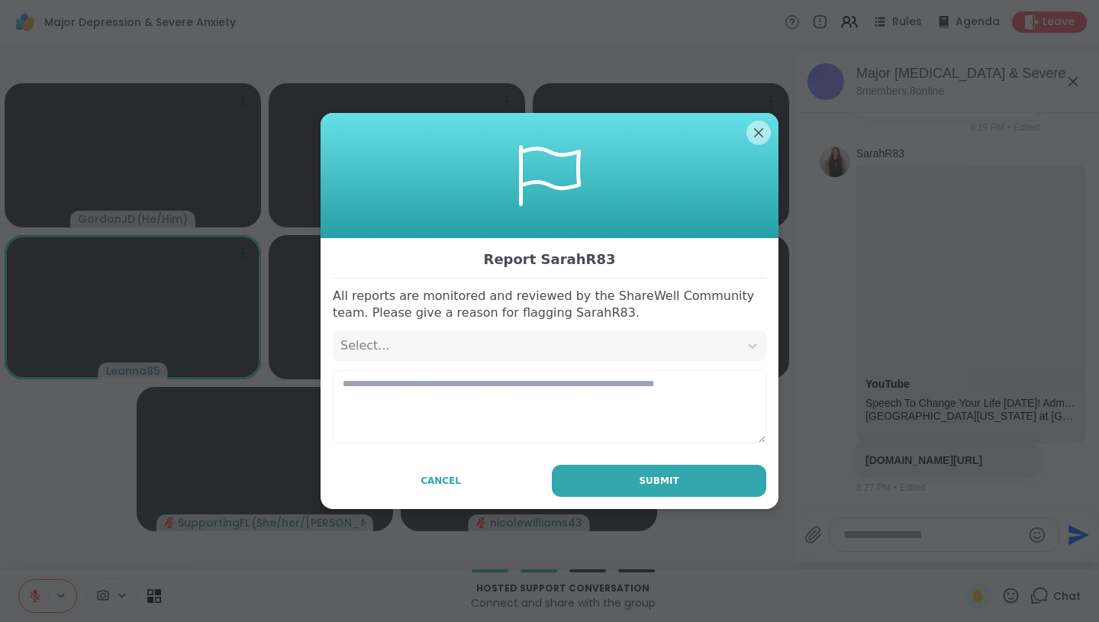
click at [446, 353] on div "Select..." at bounding box center [535, 346] width 391 height 18
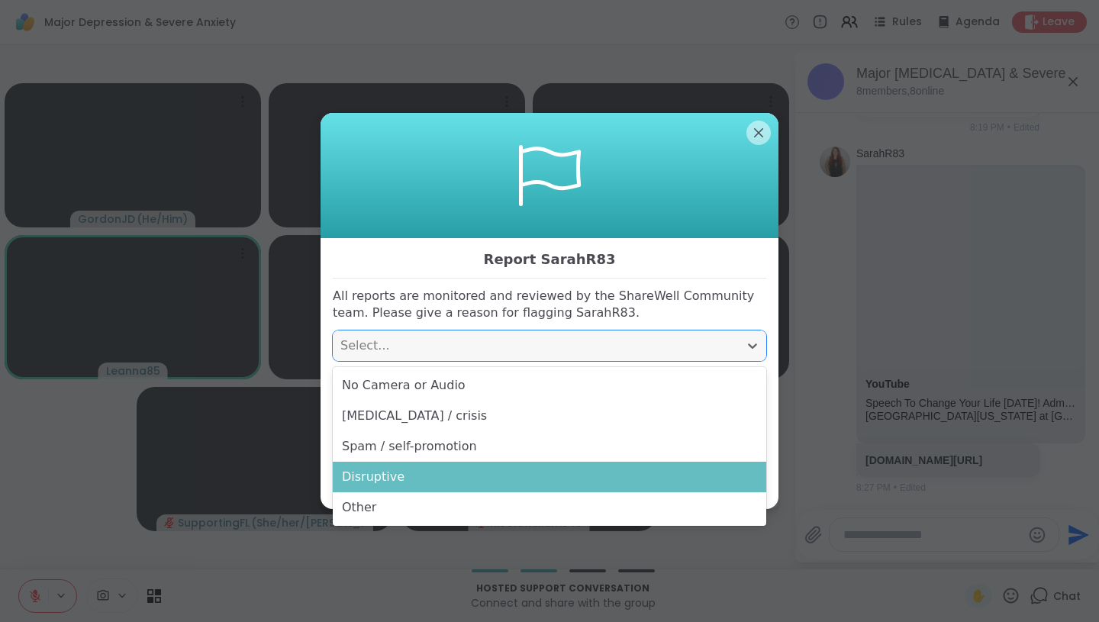
click at [415, 478] on div "Disruptive" at bounding box center [550, 477] width 434 height 31
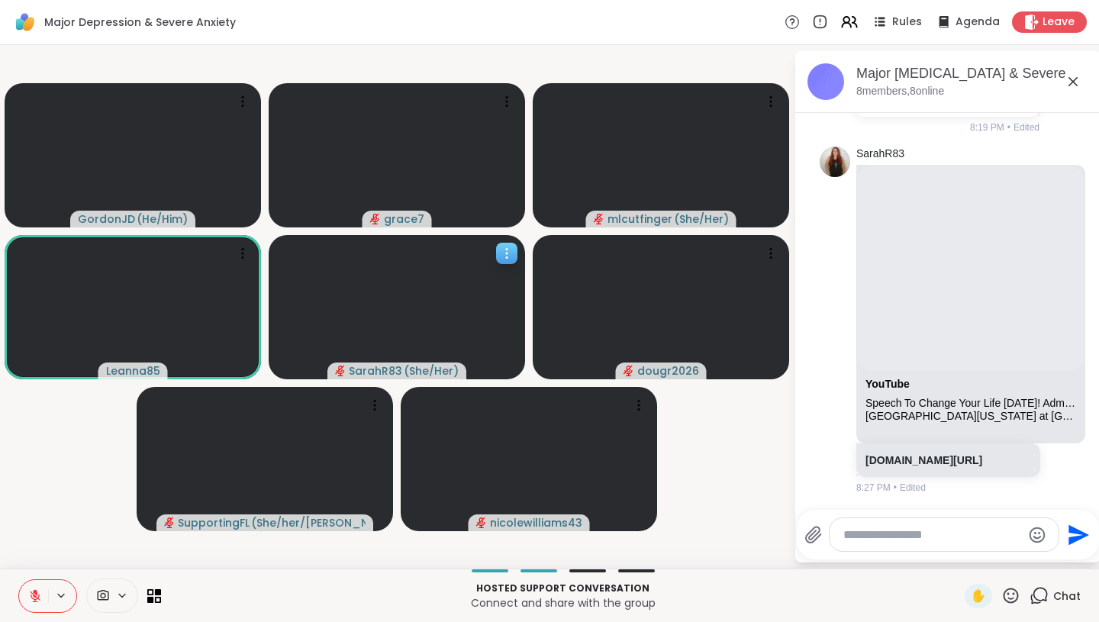
click at [507, 251] on icon at bounding box center [506, 253] width 15 height 15
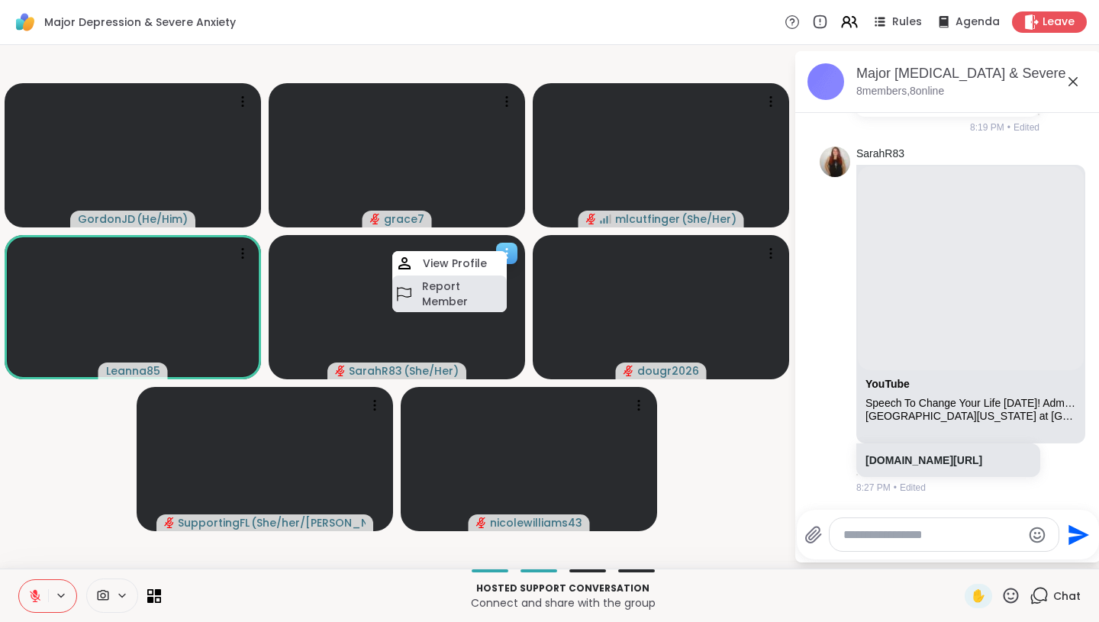
click at [475, 294] on h4 "Report Member" at bounding box center [463, 294] width 82 height 31
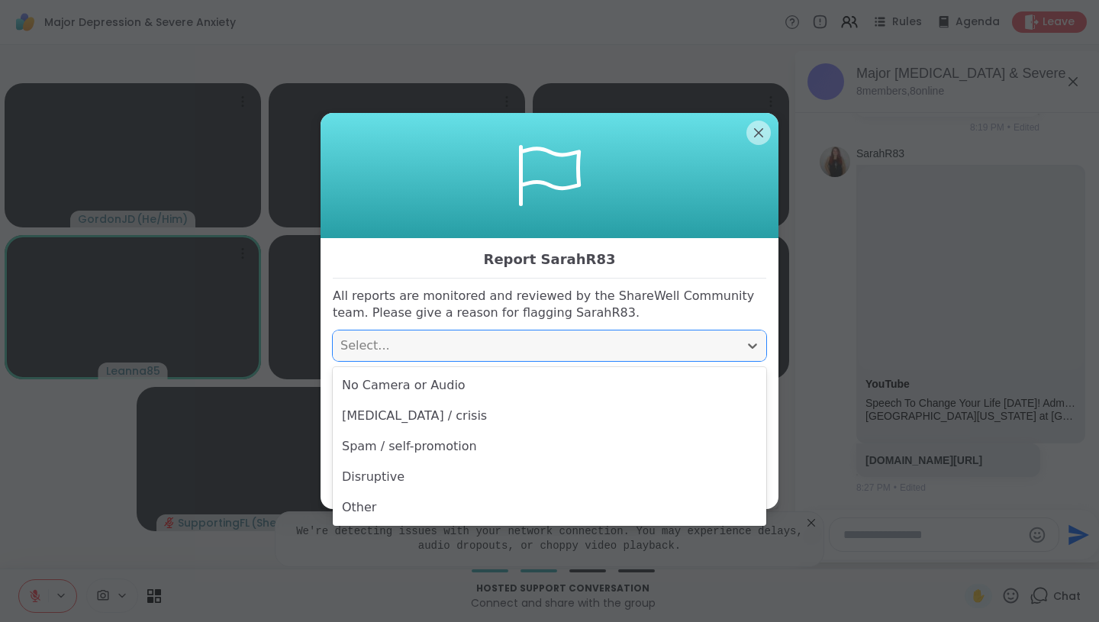
click at [489, 347] on div "Select..." at bounding box center [535, 346] width 391 height 18
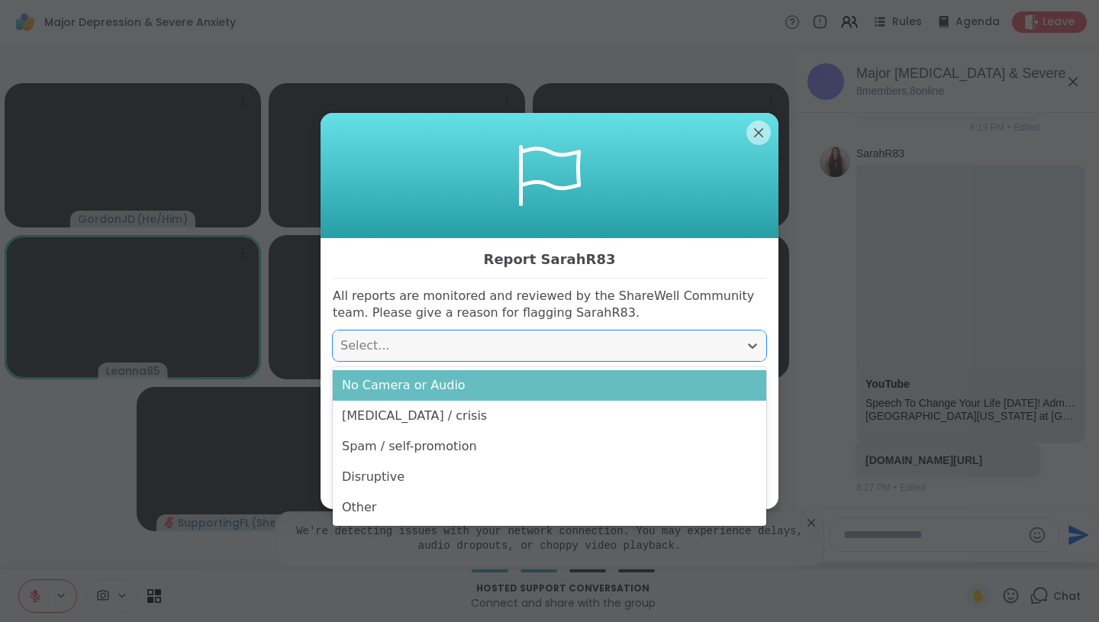
click at [467, 384] on div "No Camera or Audio" at bounding box center [550, 385] width 434 height 31
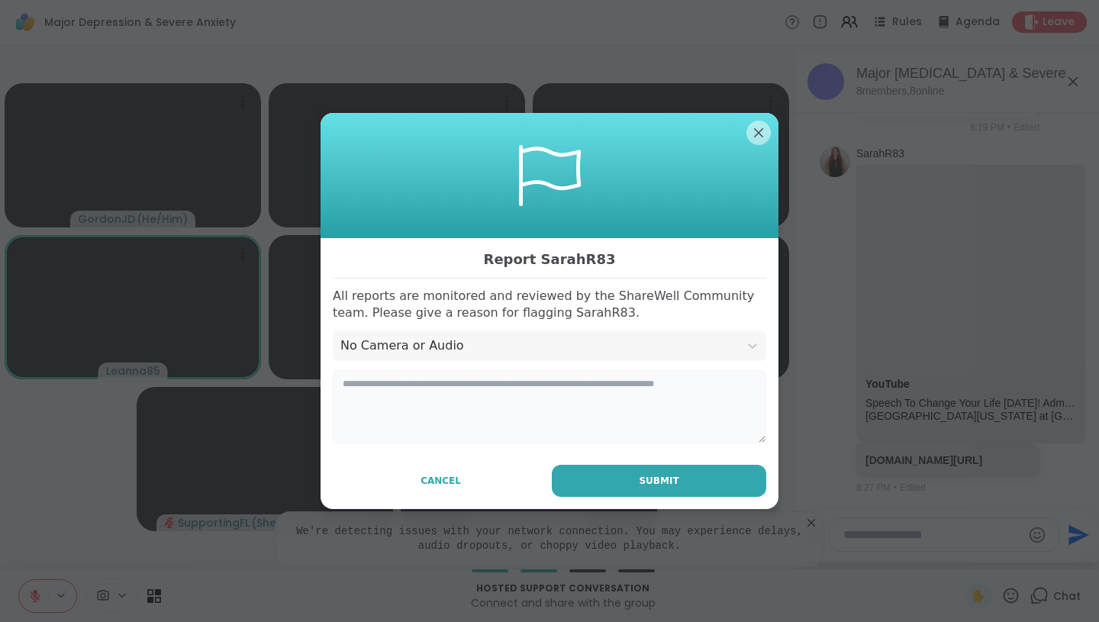
click at [499, 385] on textarea at bounding box center [550, 406] width 434 height 73
click at [759, 144] on div at bounding box center [550, 175] width 458 height 125
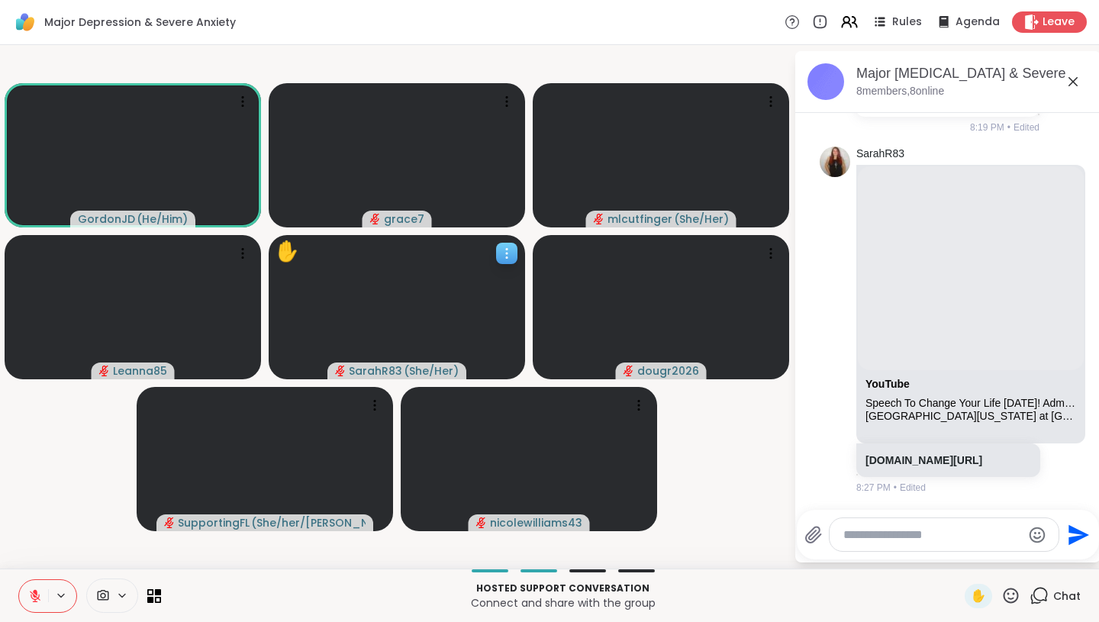
click at [1007, 588] on icon at bounding box center [1011, 595] width 19 height 19
click at [974, 553] on span "❤️" at bounding box center [966, 556] width 15 height 18
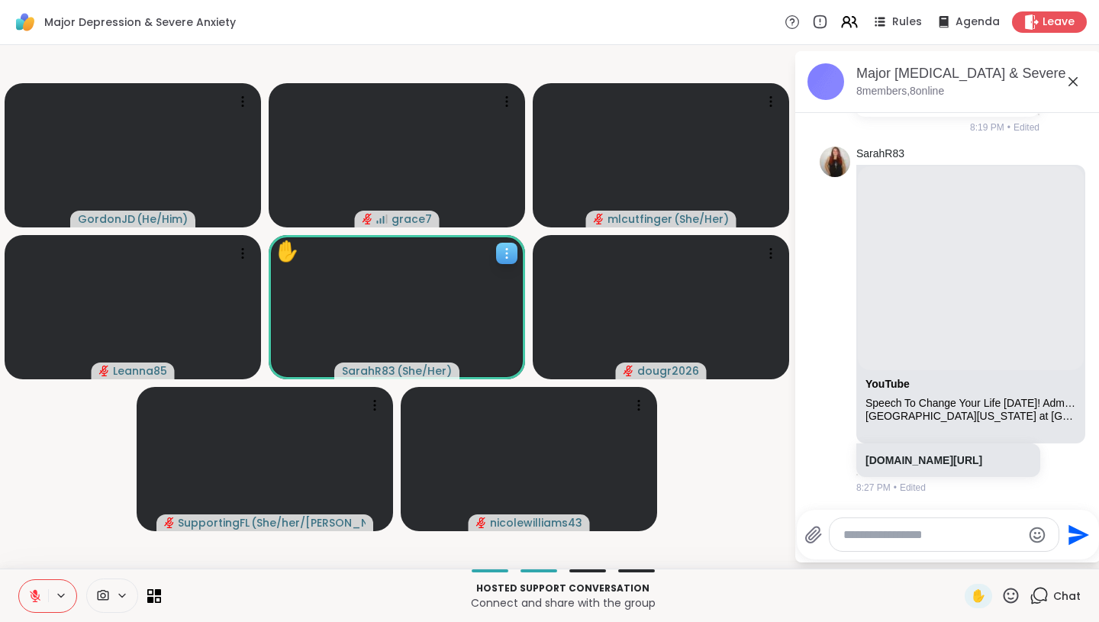
click at [507, 256] on icon at bounding box center [506, 253] width 15 height 15
click at [489, 29] on div "Major Depression & Severe Anxiety Rules Agenda Leave" at bounding box center [549, 22] width 1099 height 45
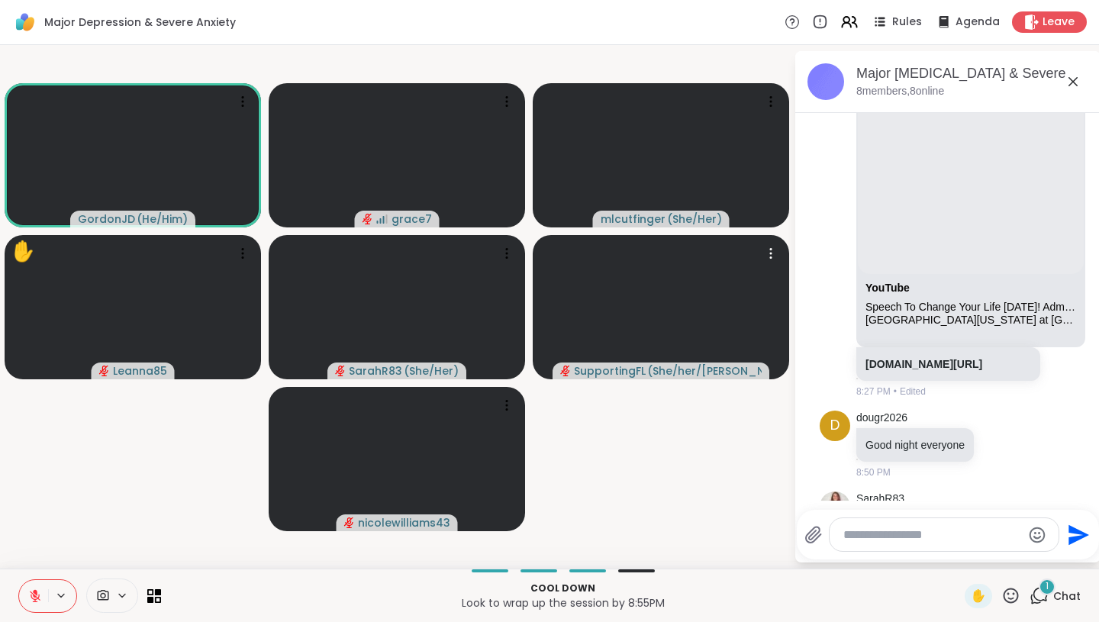
scroll to position [609, 0]
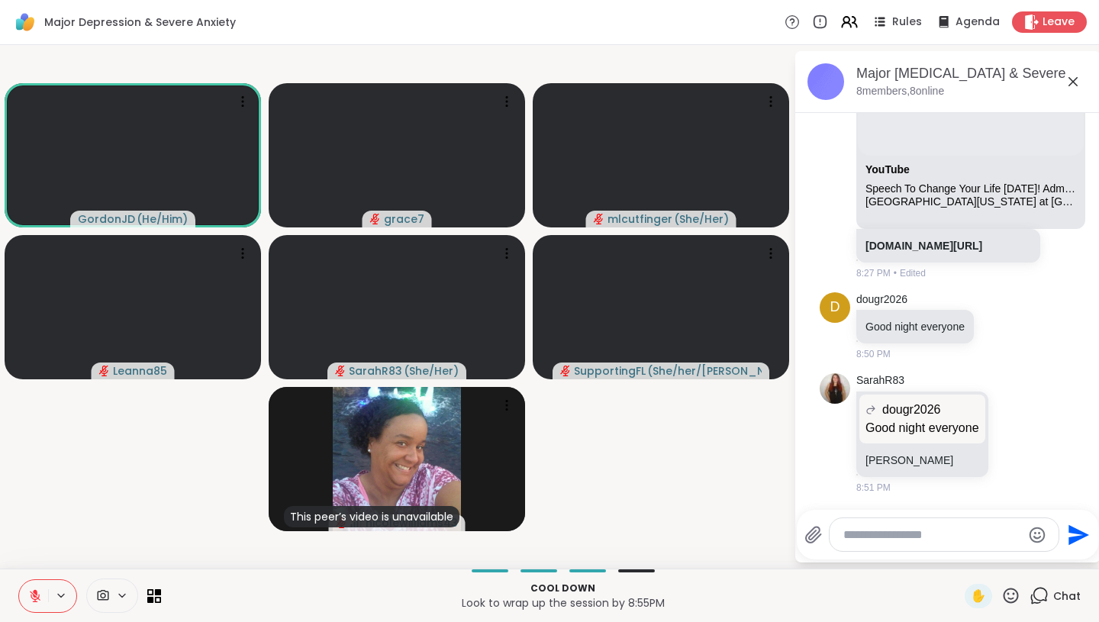
click at [41, 599] on icon at bounding box center [35, 596] width 14 height 14
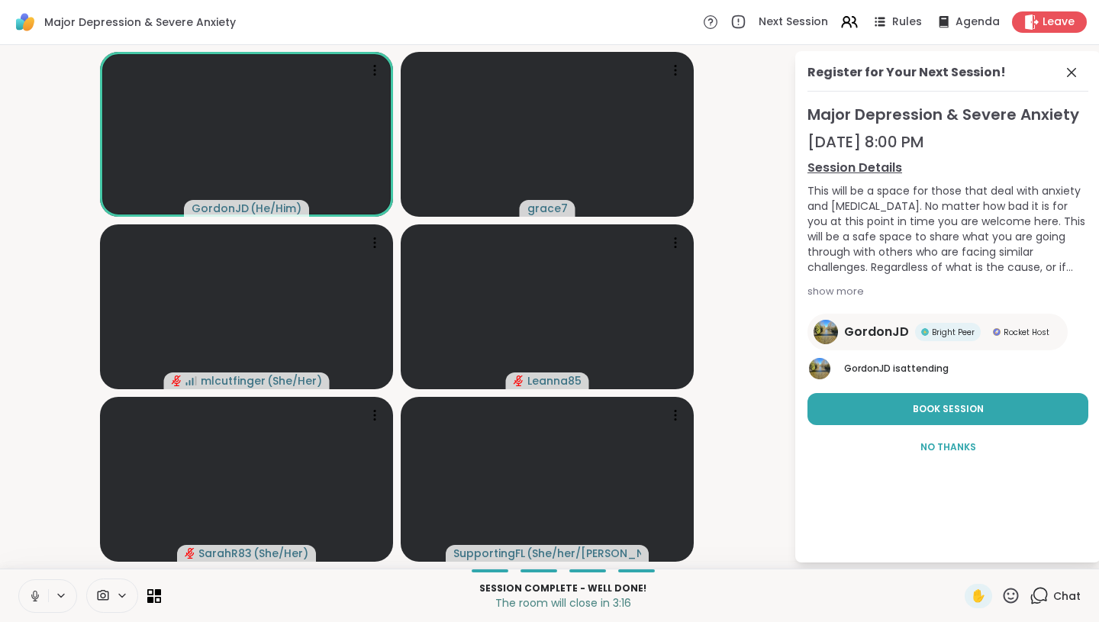
click at [1015, 591] on icon at bounding box center [1011, 595] width 19 height 19
click at [971, 556] on span "❤️" at bounding box center [966, 556] width 15 height 18
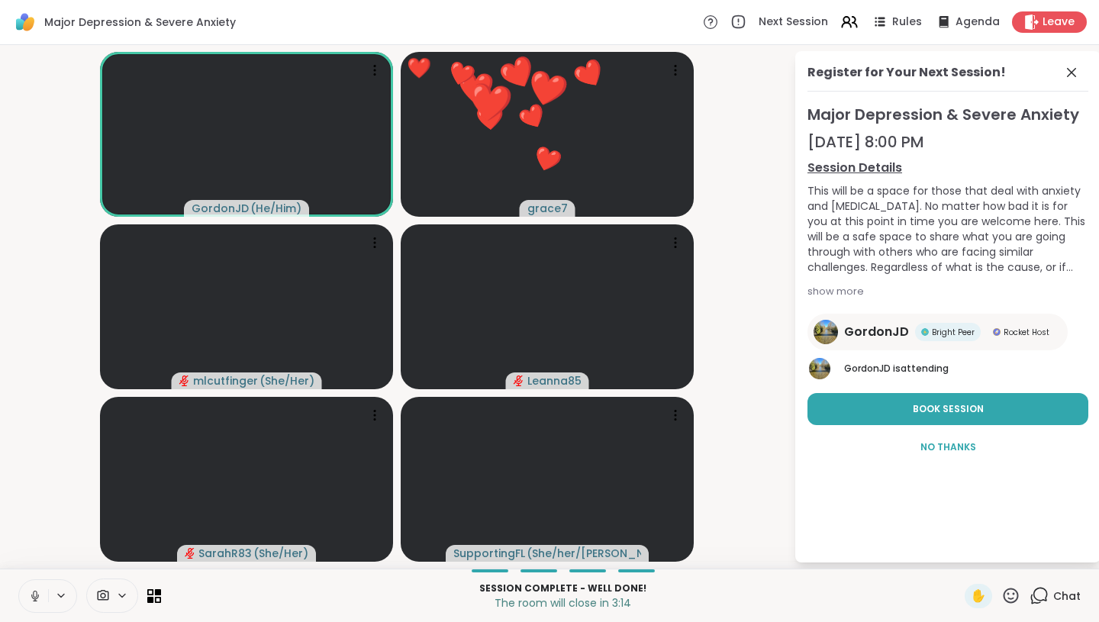
click at [22, 600] on button at bounding box center [33, 596] width 29 height 32
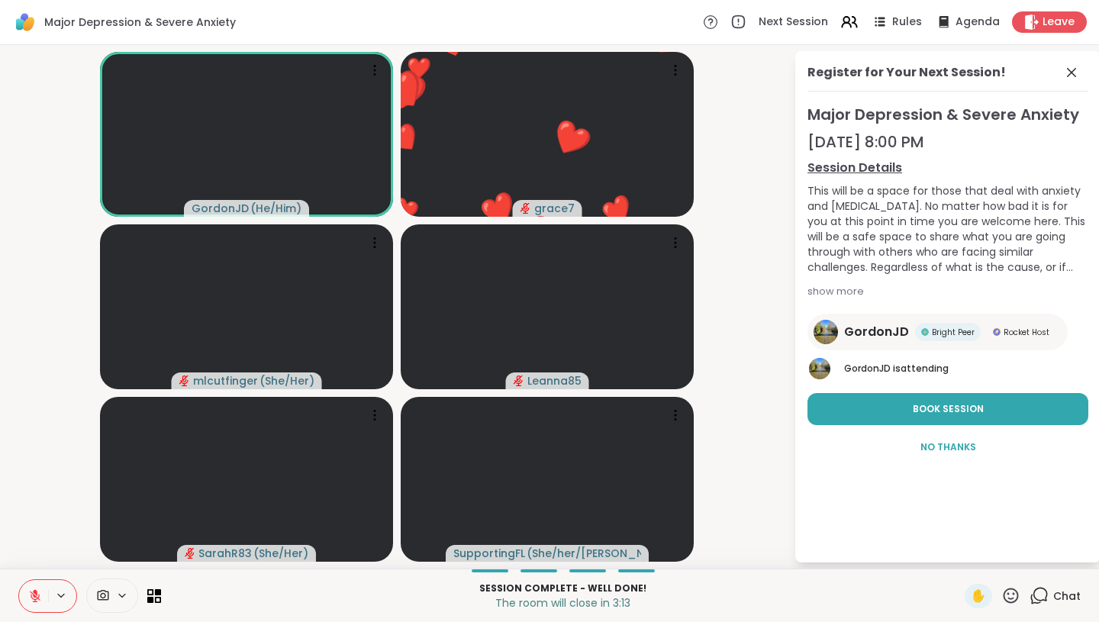
click at [36, 597] on icon at bounding box center [35, 596] width 14 height 14
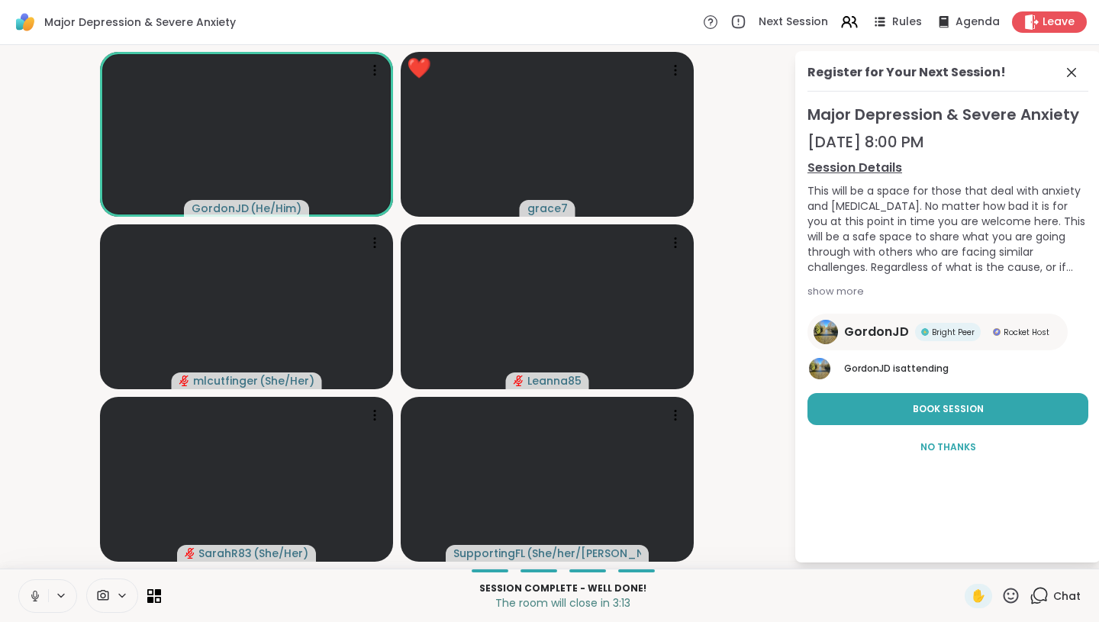
click at [36, 597] on icon at bounding box center [35, 596] width 14 height 14
click at [1022, 588] on div "✋ Chat" at bounding box center [1023, 596] width 116 height 24
click at [1019, 591] on icon at bounding box center [1011, 595] width 19 height 19
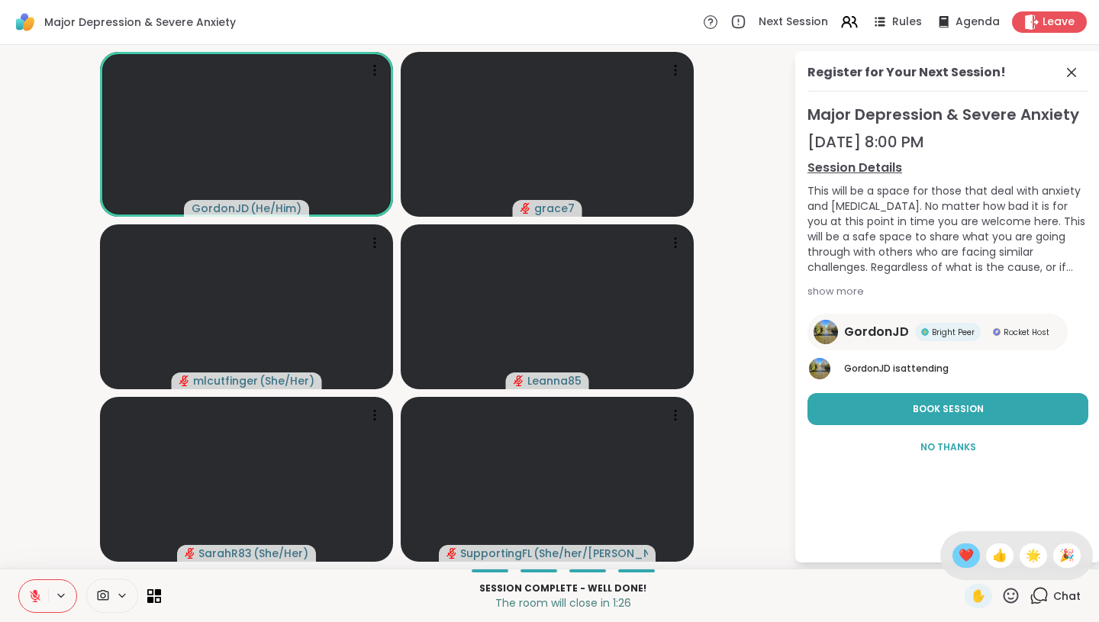
click at [974, 560] on span "❤️" at bounding box center [966, 556] width 15 height 18
click at [34, 595] on icon at bounding box center [35, 596] width 11 height 11
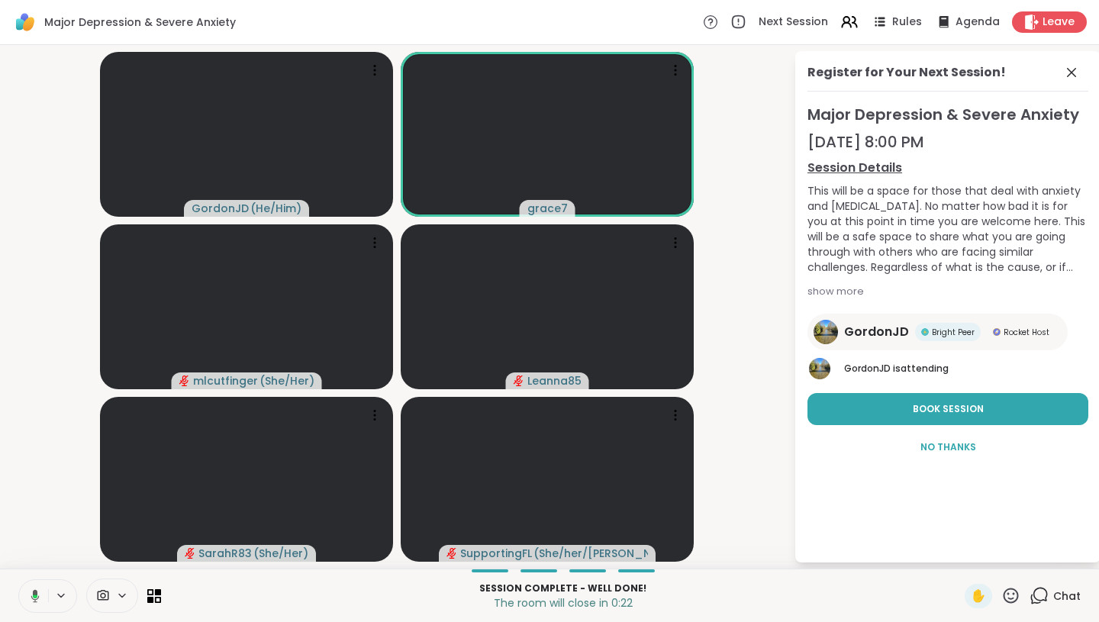
click at [34, 594] on icon at bounding box center [35, 595] width 8 height 13
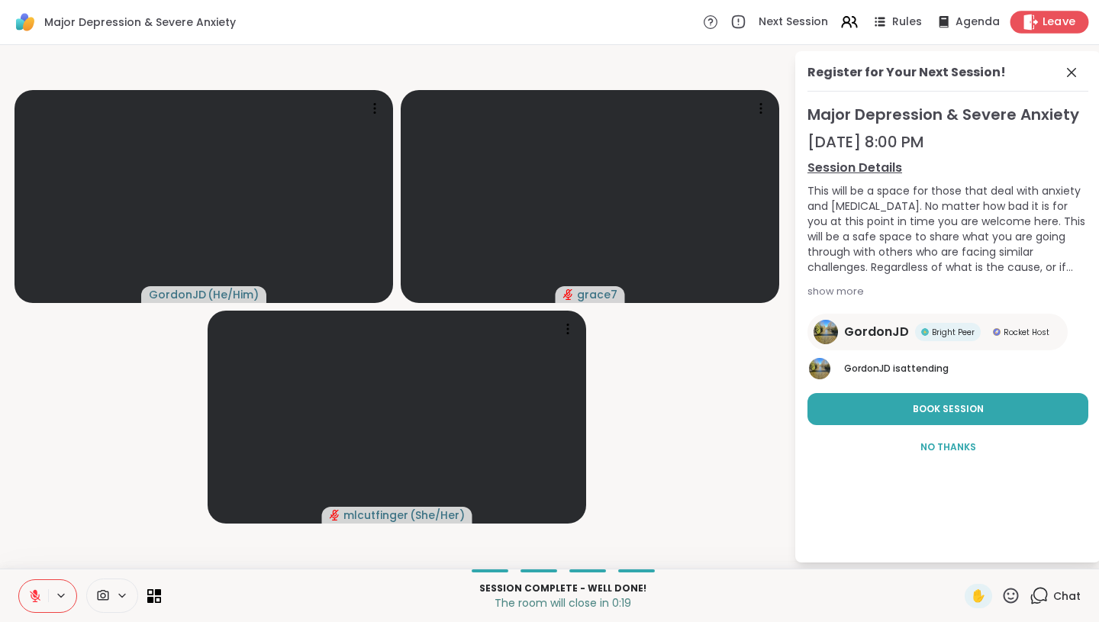
click at [1070, 21] on span "Leave" at bounding box center [1060, 23] width 34 height 16
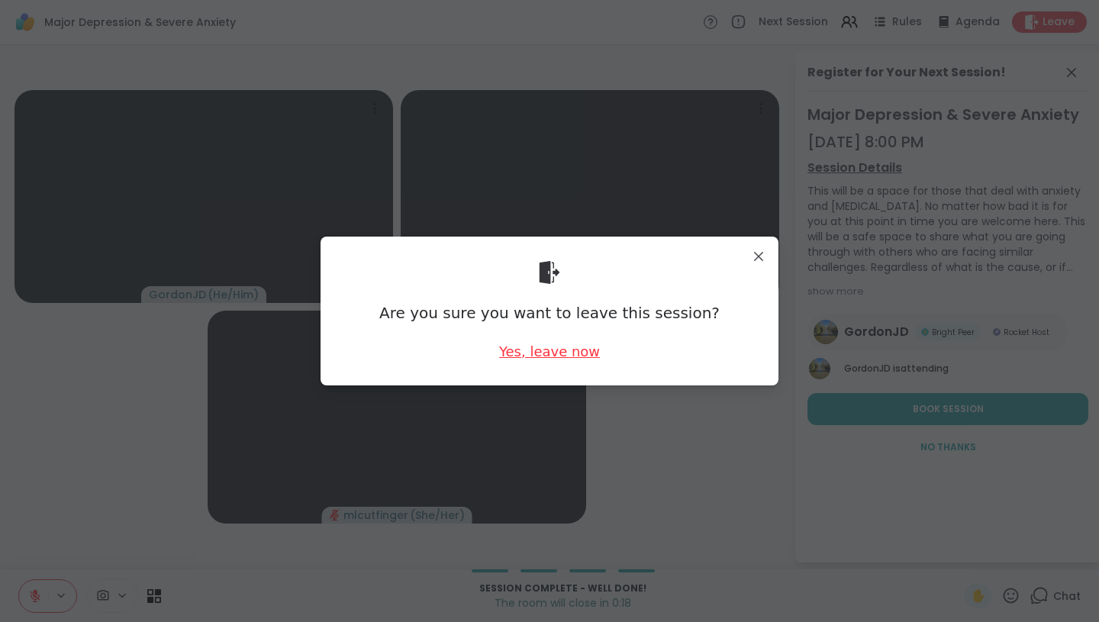
click at [560, 353] on div "Yes, leave now" at bounding box center [549, 351] width 101 height 19
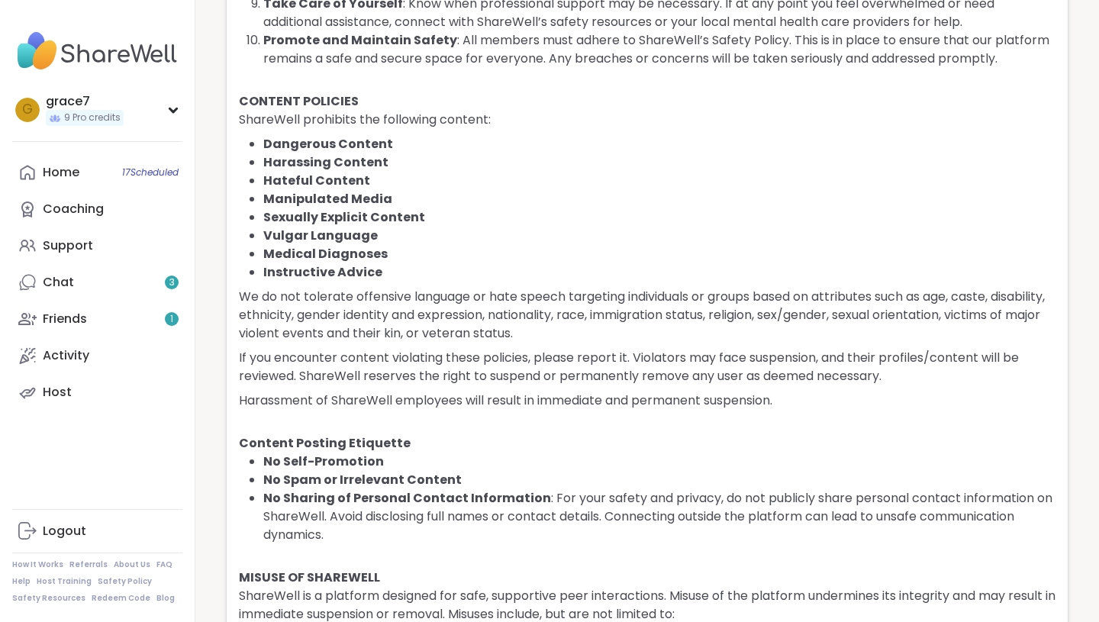
scroll to position [796, 0]
